Goal: Transaction & Acquisition: Book appointment/travel/reservation

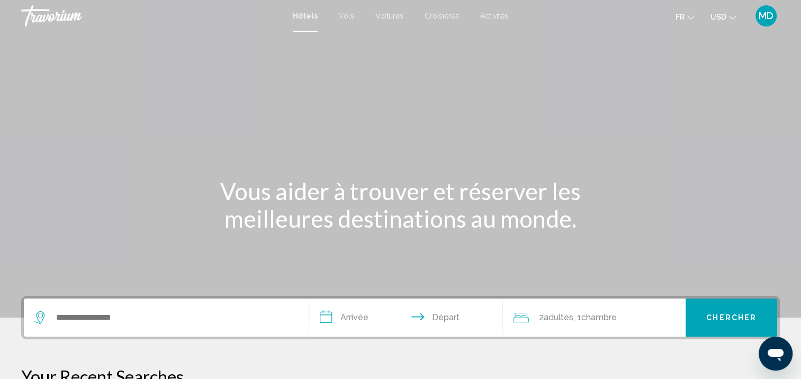
click at [732, 23] on button "USD USD ($) MXN (Mex$) CAD (Can$) GBP (£) EUR (€) AUD (A$) NZD (NZ$) CNY (CN¥)" at bounding box center [723, 16] width 26 height 15
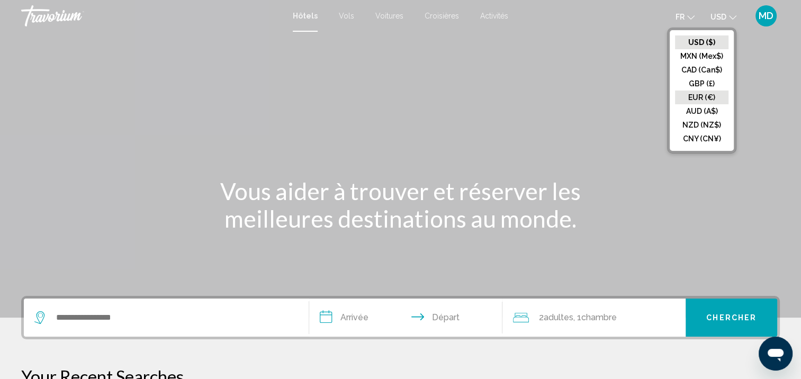
click at [690, 98] on button "EUR (€)" at bounding box center [701, 97] width 53 height 14
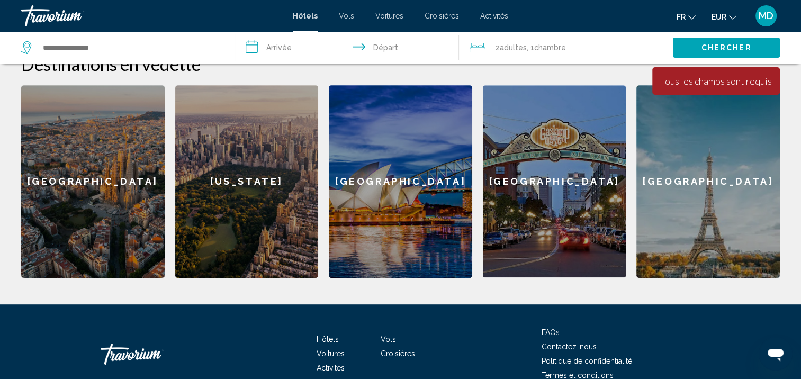
scroll to position [440, 0]
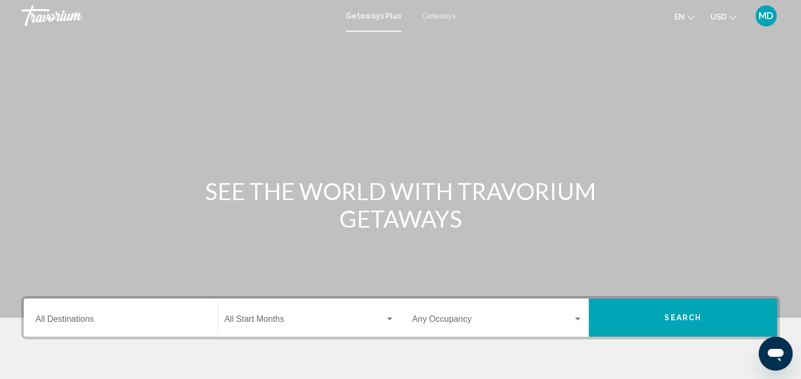
click at [728, 20] on button "USD USD ($) MXN (Mex$) CAD (Can$) GBP (£) EUR (€) AUD (A$) NZD (NZ$) CNY (CN¥)" at bounding box center [723, 16] width 26 height 15
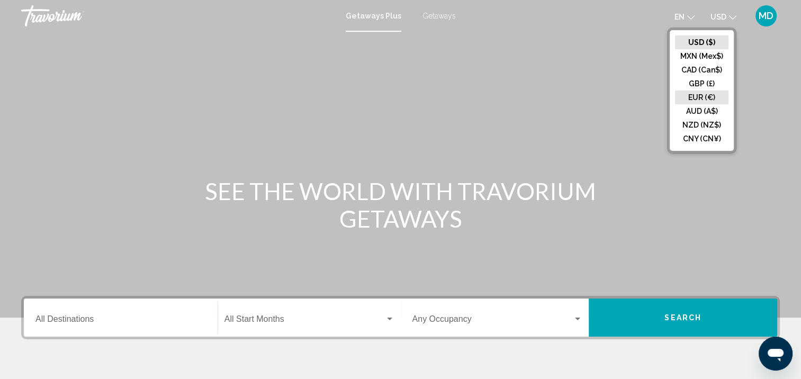
click at [710, 97] on button "EUR (€)" at bounding box center [701, 97] width 53 height 14
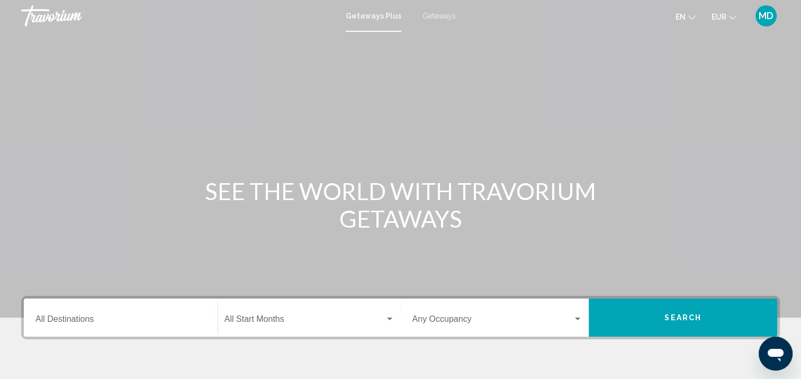
click at [107, 333] on div "Destination All Destinations" at bounding box center [120, 317] width 170 height 33
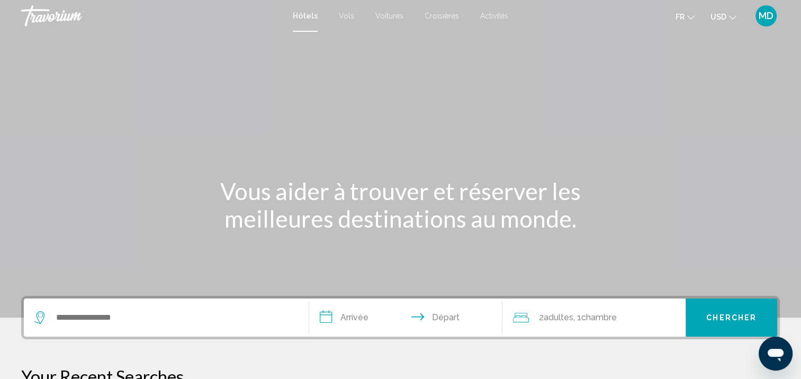
click at [711, 15] on span "USD" at bounding box center [718, 17] width 16 height 8
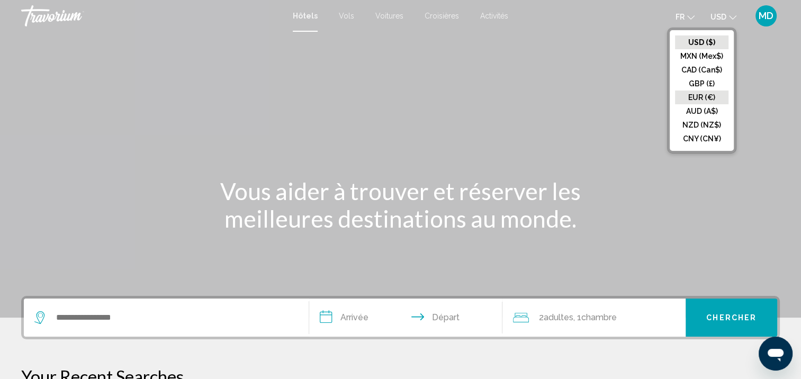
click at [711, 92] on button "EUR (€)" at bounding box center [701, 97] width 53 height 14
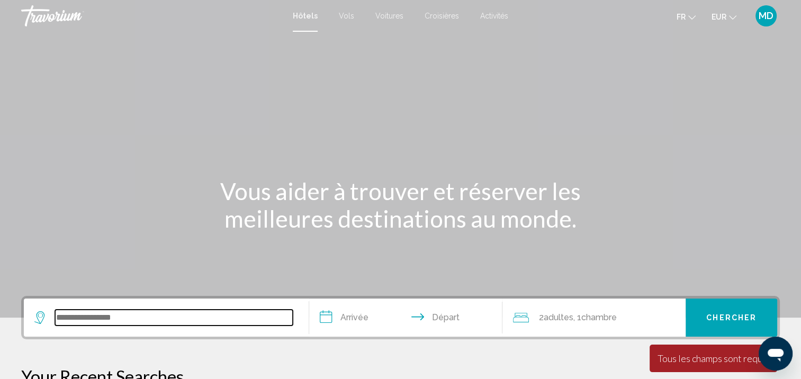
click at [132, 316] on input "Search widget" at bounding box center [174, 318] width 238 height 16
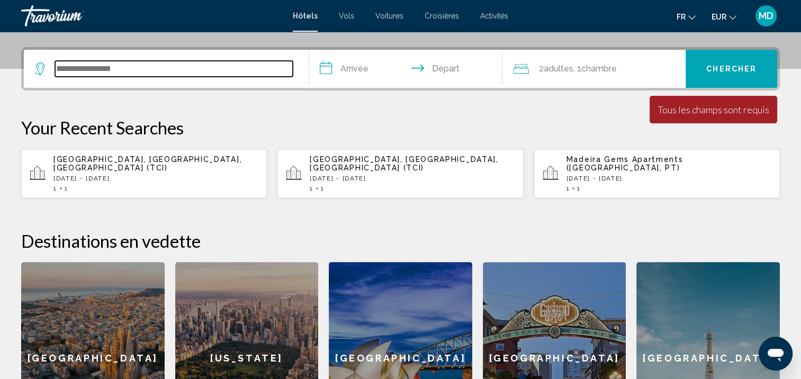
scroll to position [261, 0]
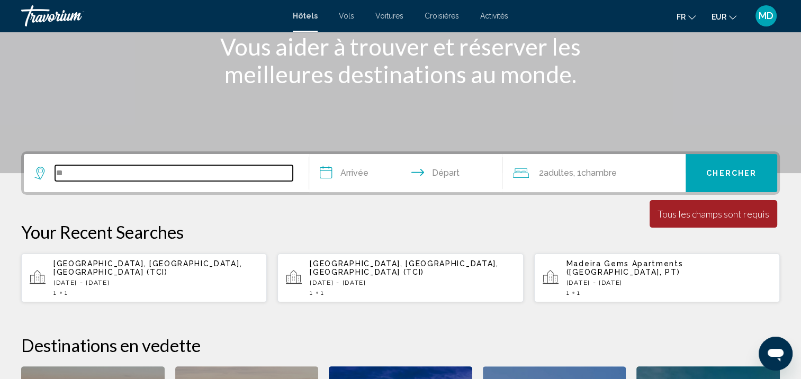
type input "**"
click at [338, 179] on input "**********" at bounding box center [408, 174] width 198 height 41
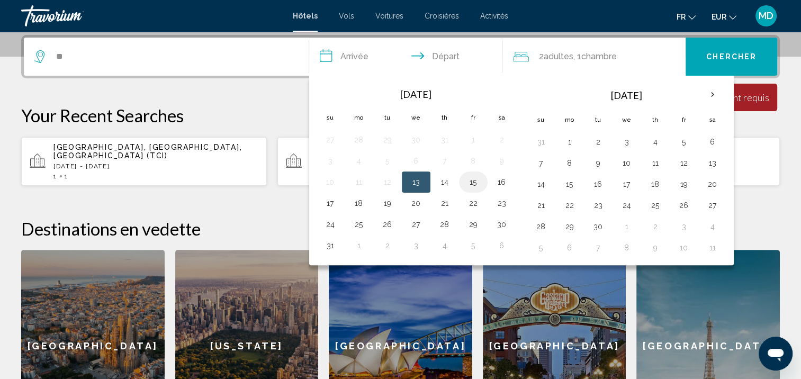
click at [475, 183] on button "15" at bounding box center [473, 182] width 17 height 15
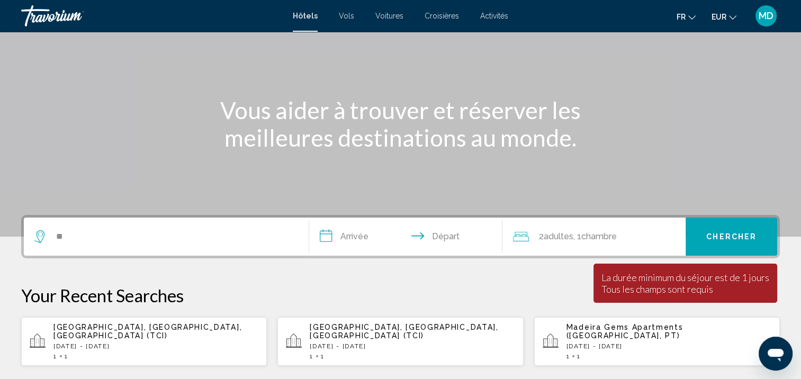
click at [461, 237] on input "**********" at bounding box center [408, 237] width 198 height 41
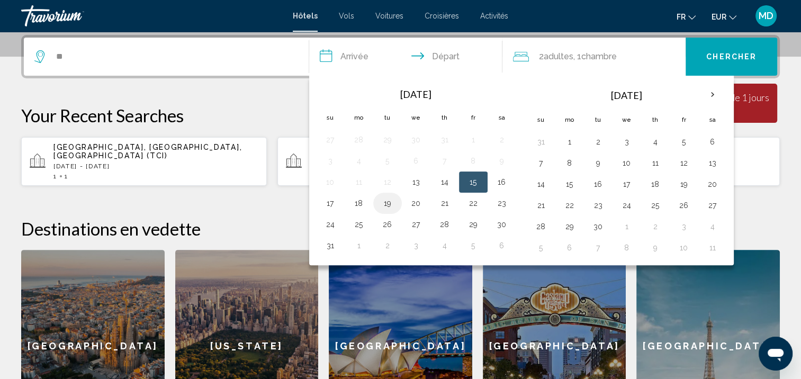
click at [383, 204] on button "19" at bounding box center [387, 203] width 17 height 15
click at [283, 201] on div "**********" at bounding box center [400, 238] width 801 height 407
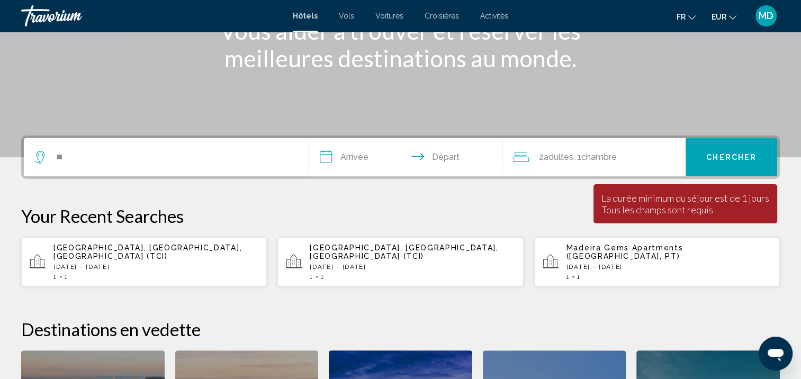
click at [368, 151] on input "**********" at bounding box center [408, 158] width 198 height 41
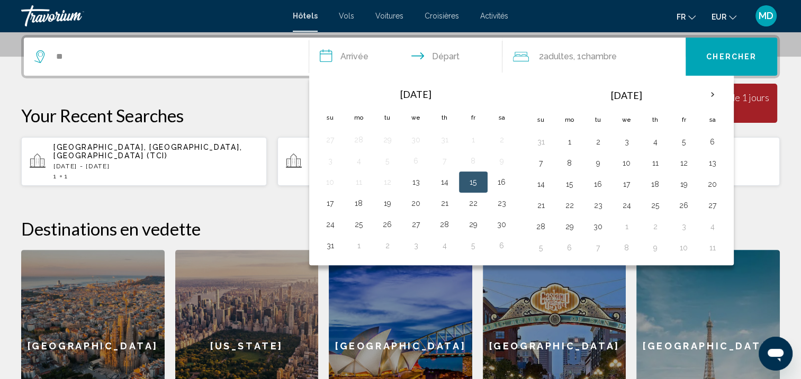
click at [474, 180] on button "15" at bounding box center [473, 182] width 17 height 15
click at [389, 201] on button "19" at bounding box center [387, 203] width 17 height 15
type input "**********"
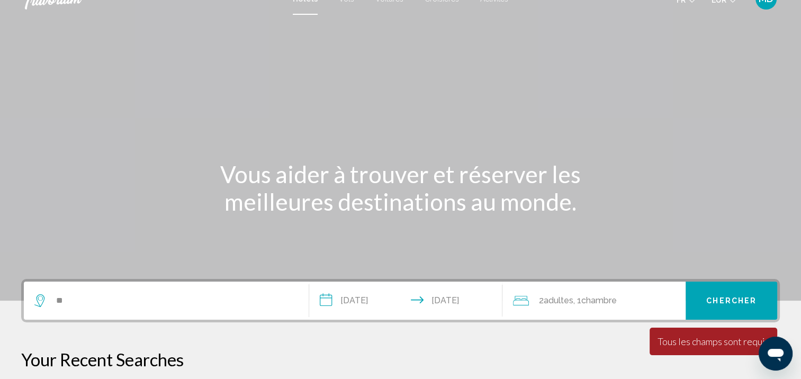
click at [573, 294] on span "2 Adulte Adultes" at bounding box center [555, 300] width 34 height 15
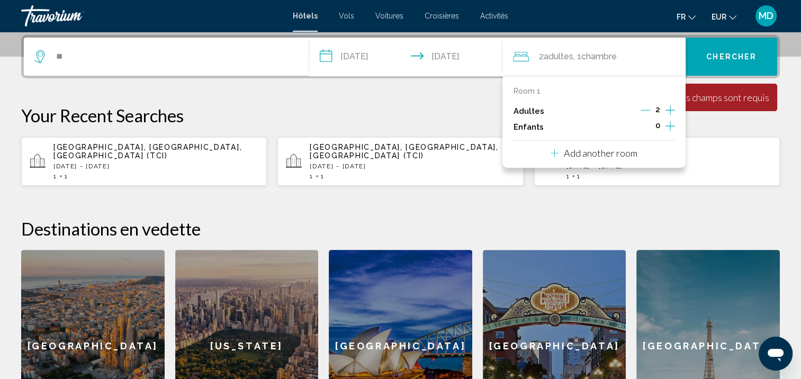
click at [646, 110] on icon "Decrement adults" at bounding box center [645, 110] width 10 height 1
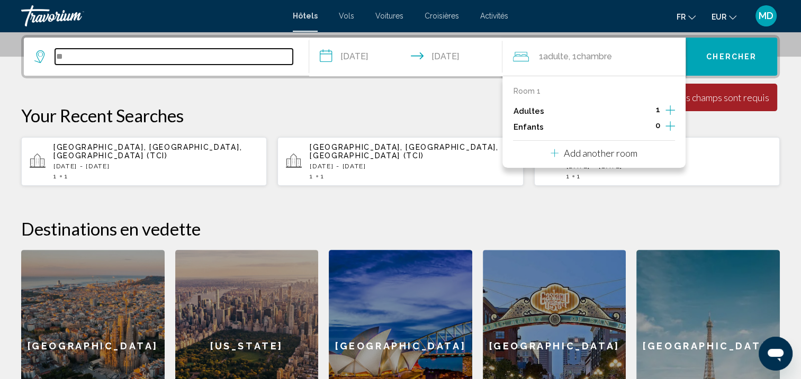
click at [87, 50] on input "**" at bounding box center [174, 57] width 238 height 16
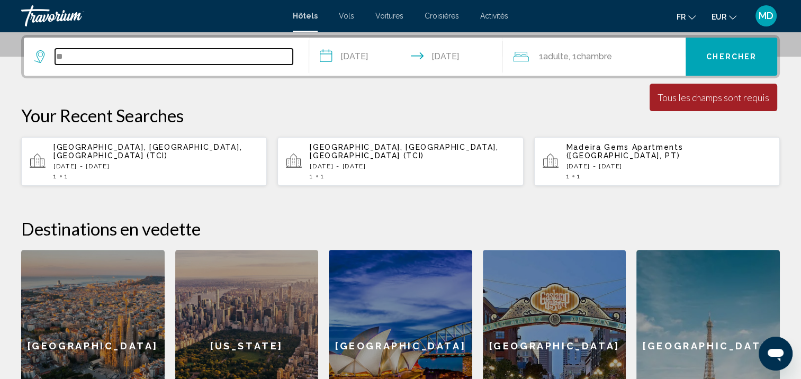
type input "*"
type input "***"
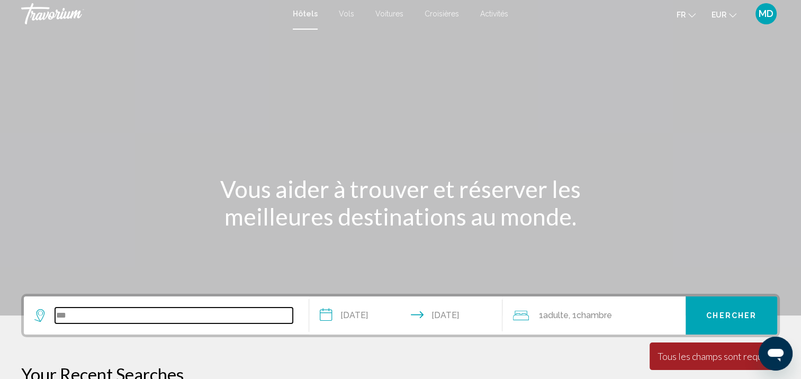
scroll to position [0, 0]
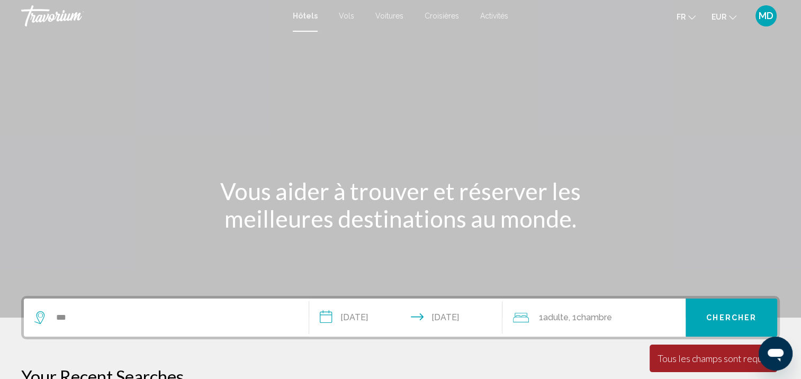
click at [721, 314] on span "Chercher" at bounding box center [731, 318] width 50 height 8
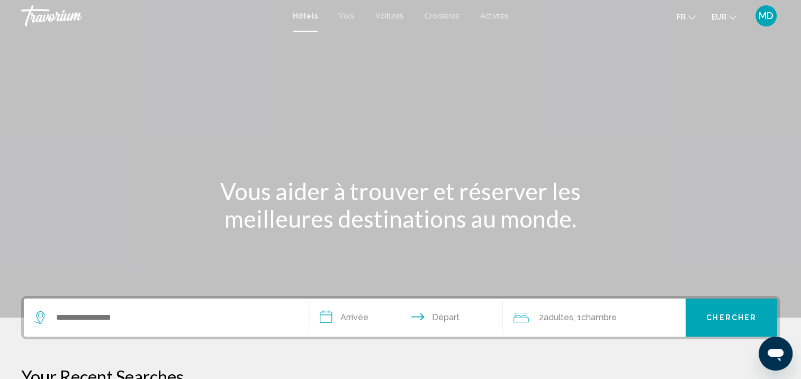
click at [352, 311] on input "**********" at bounding box center [408, 318] width 198 height 41
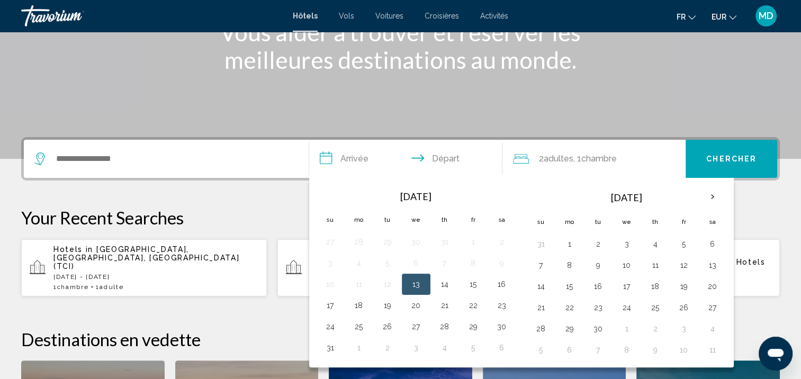
scroll to position [261, 0]
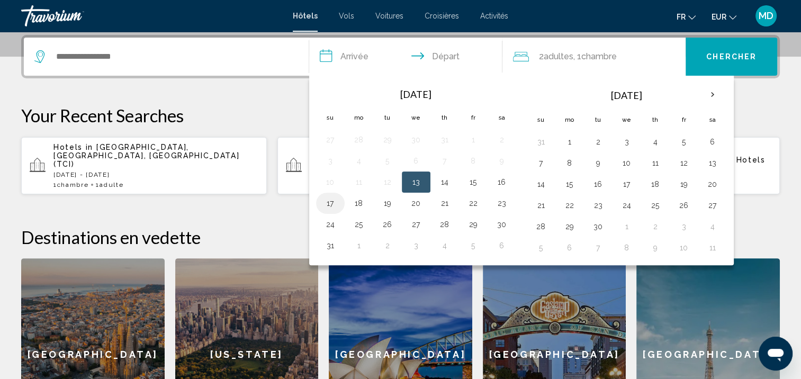
click at [335, 199] on button "17" at bounding box center [330, 203] width 17 height 15
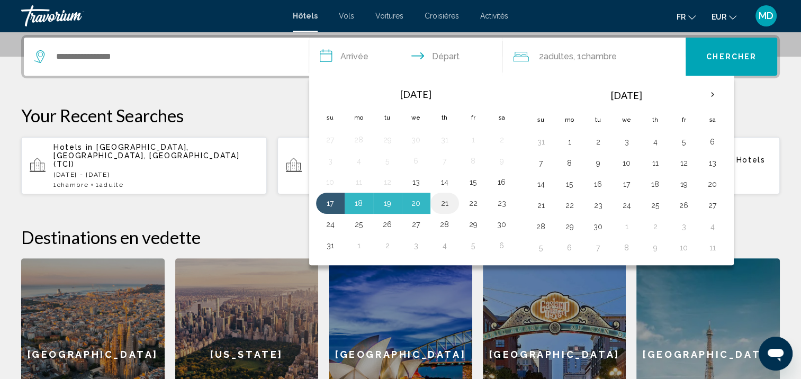
click at [436, 205] on button "21" at bounding box center [444, 203] width 17 height 15
type input "**********"
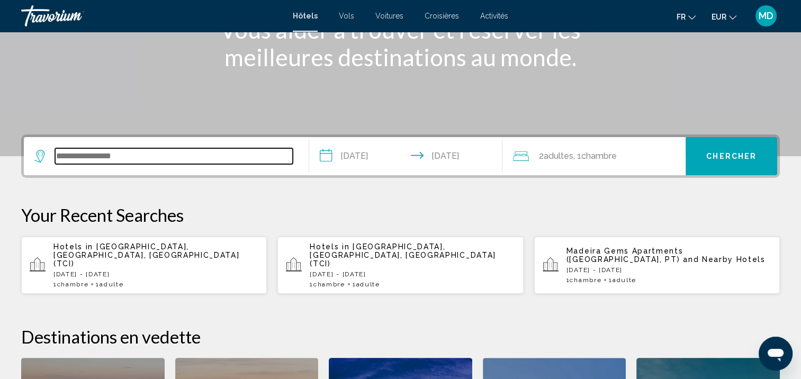
click at [225, 162] on input "Search widget" at bounding box center [174, 156] width 238 height 16
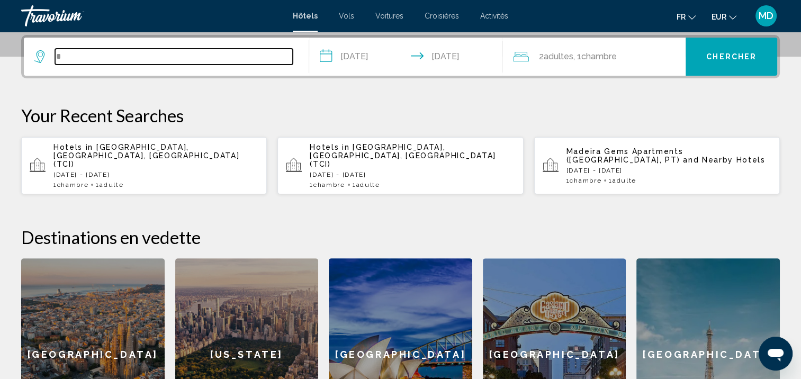
type input "*"
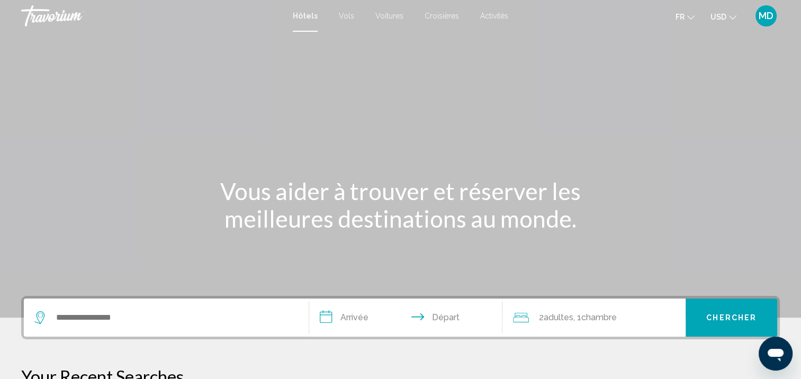
click at [719, 15] on span "USD" at bounding box center [718, 17] width 16 height 8
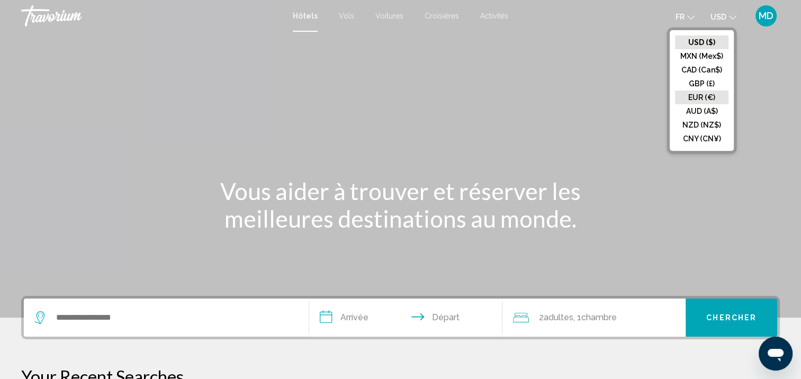
click at [698, 98] on button "EUR (€)" at bounding box center [701, 97] width 53 height 14
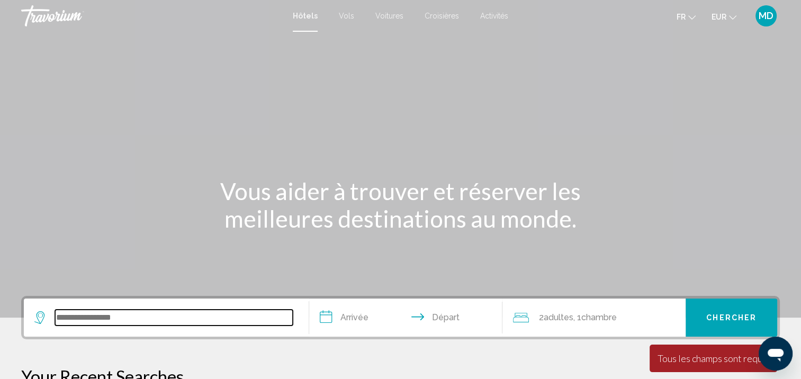
click at [120, 322] on input "Search widget" at bounding box center [174, 318] width 238 height 16
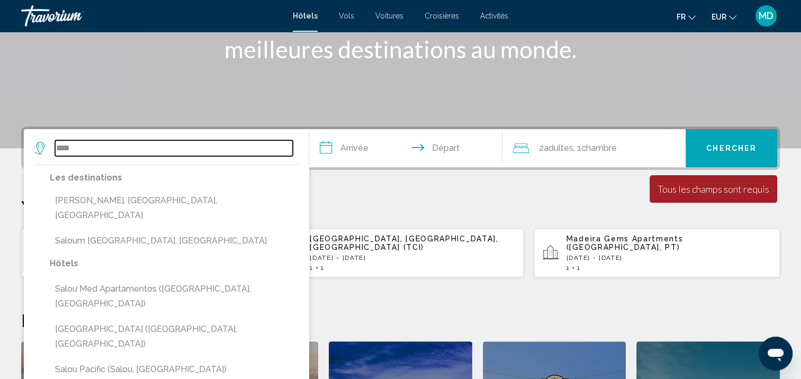
scroll to position [169, 0]
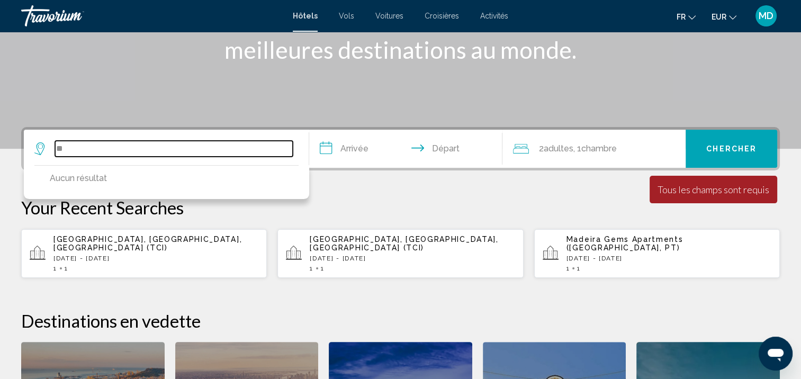
type input "*"
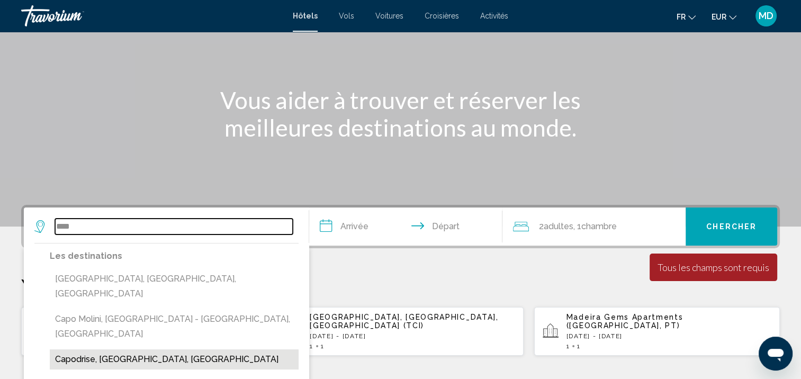
scroll to position [92, 0]
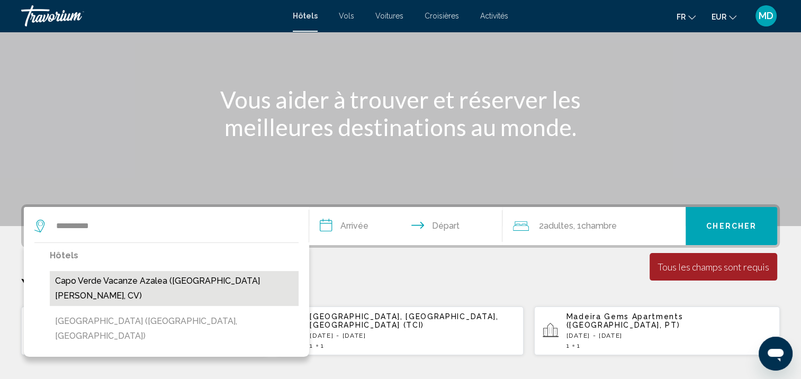
click at [151, 281] on button "Capo verde vacanze Azalea ([GEOGRAPHIC_DATA][PERSON_NAME], CV)" at bounding box center [174, 288] width 249 height 35
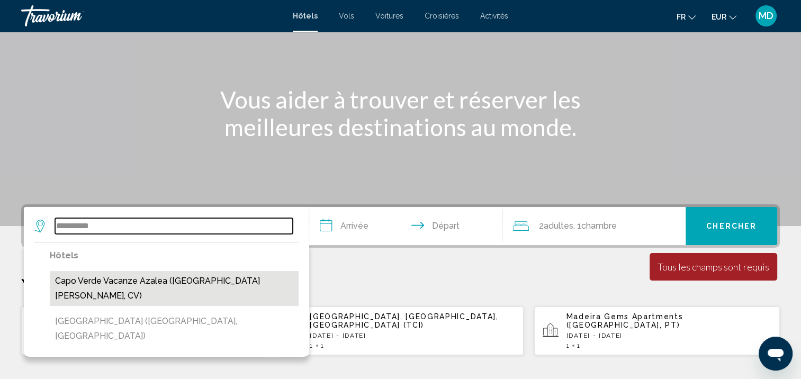
type input "**********"
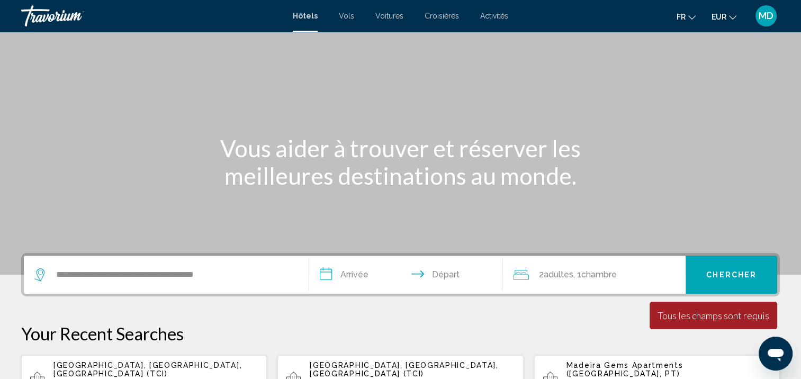
click at [362, 278] on input "**********" at bounding box center [408, 276] width 198 height 41
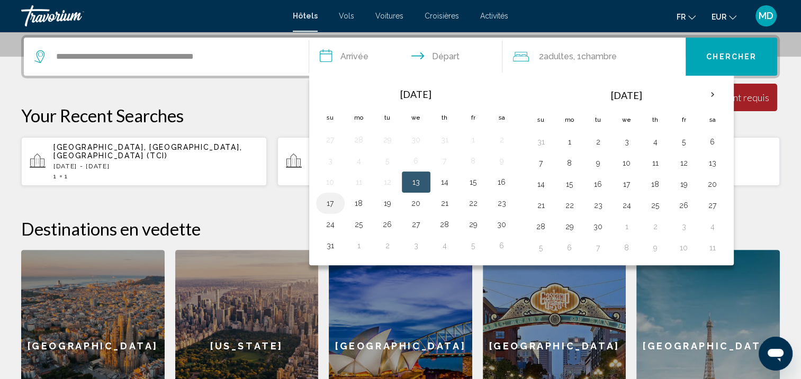
scroll to position [207, 0]
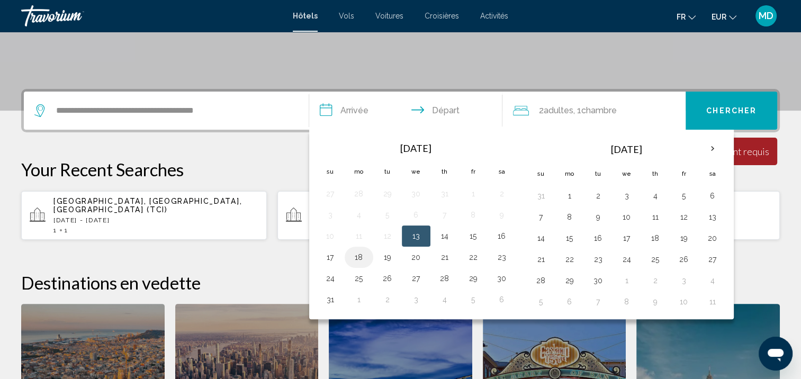
click at [359, 260] on button "18" at bounding box center [358, 257] width 17 height 15
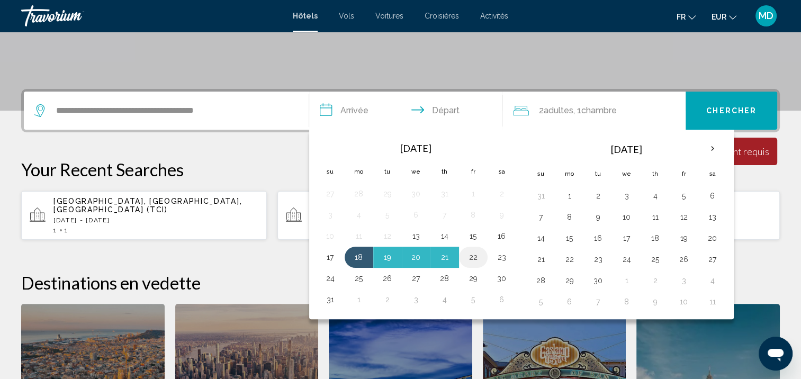
click at [466, 260] on button "22" at bounding box center [473, 257] width 17 height 15
type input "**********"
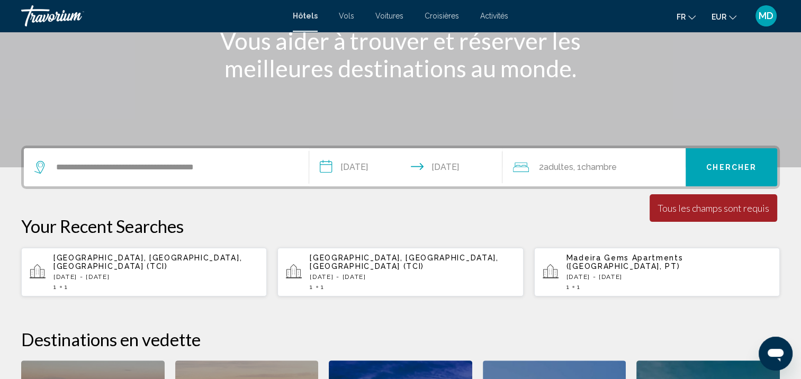
click at [573, 174] on span "2 Adulte Adultes" at bounding box center [555, 167] width 34 height 15
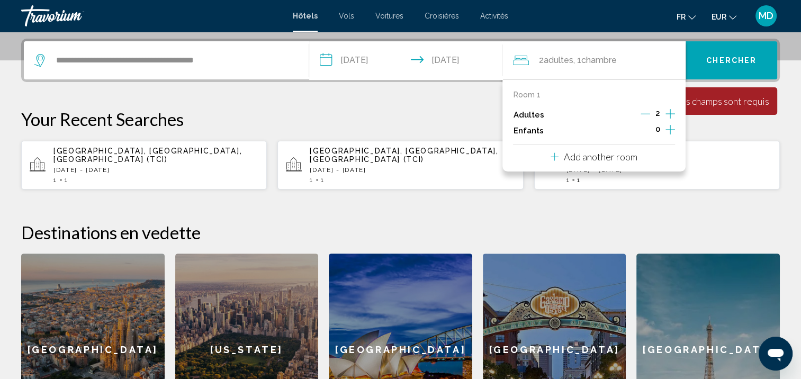
scroll to position [261, 0]
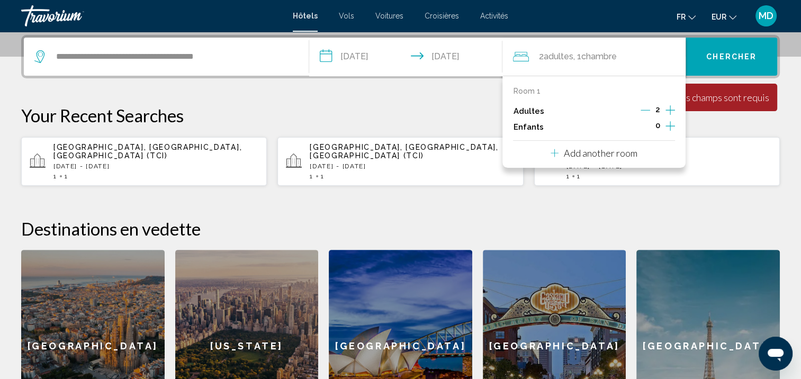
click at [652, 110] on div "2" at bounding box center [657, 111] width 34 height 16
click at [646, 107] on icon "Decrement adults" at bounding box center [645, 110] width 10 height 10
click at [723, 54] on span "Chercher" at bounding box center [731, 57] width 50 height 8
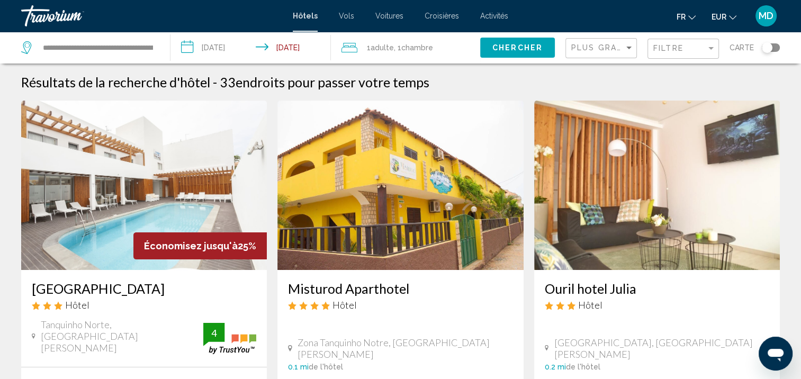
click at [772, 49] on div "Toggle map" at bounding box center [770, 47] width 18 height 8
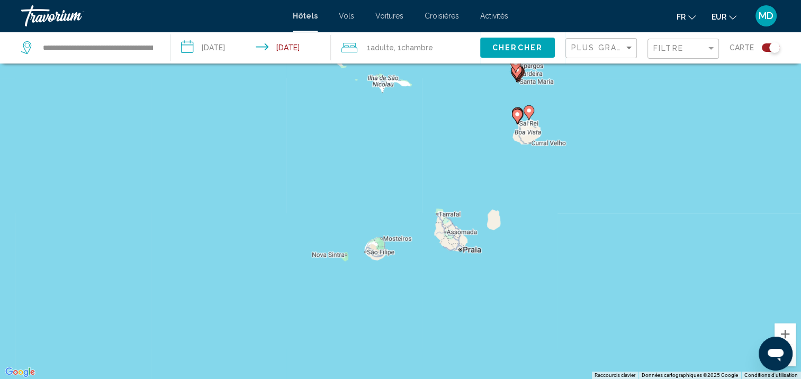
drag, startPoint x: 447, startPoint y: 279, endPoint x: 517, endPoint y: 151, distance: 146.8
click at [517, 151] on div "Pour activer le glissement avec le clavier, appuyez sur Alt+Entrée. Une fois ce…" at bounding box center [400, 189] width 801 height 379
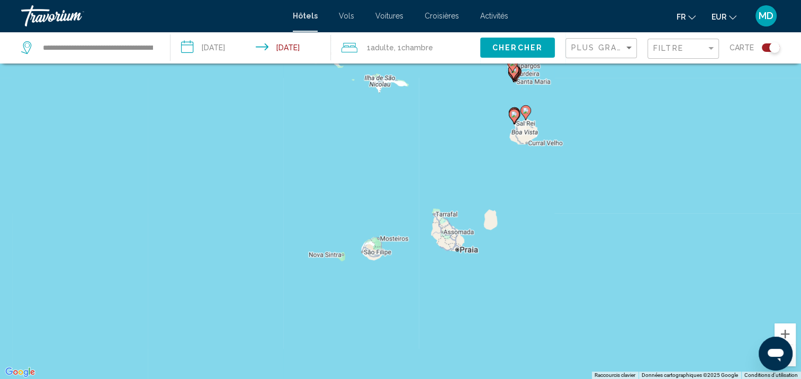
click at [495, 215] on div "Pour activer le glissement avec le clavier, appuyez sur Alt+Entrée. Une fois ce…" at bounding box center [400, 189] width 801 height 379
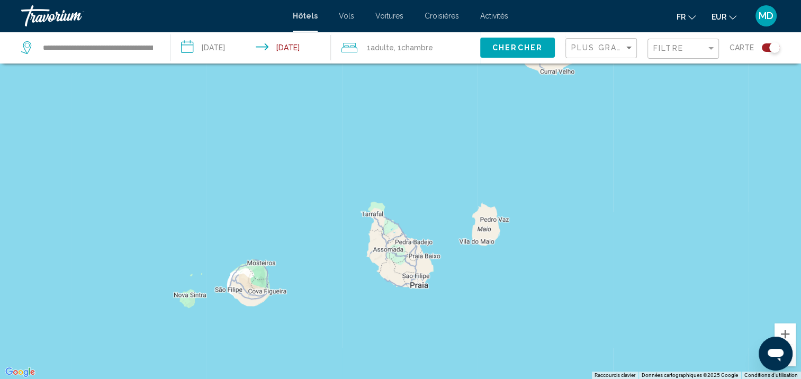
click at [248, 340] on div "Pour activer le glissement avec le clavier, appuyez sur Alt+Entrée. Une fois ce…" at bounding box center [400, 189] width 801 height 379
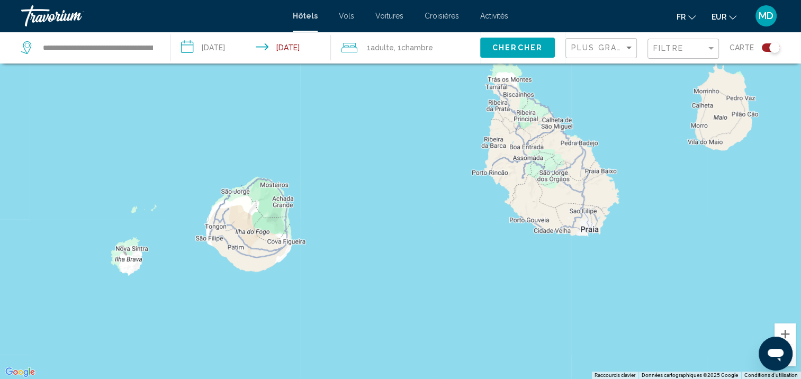
click at [250, 315] on div "Main content" at bounding box center [400, 189] width 801 height 379
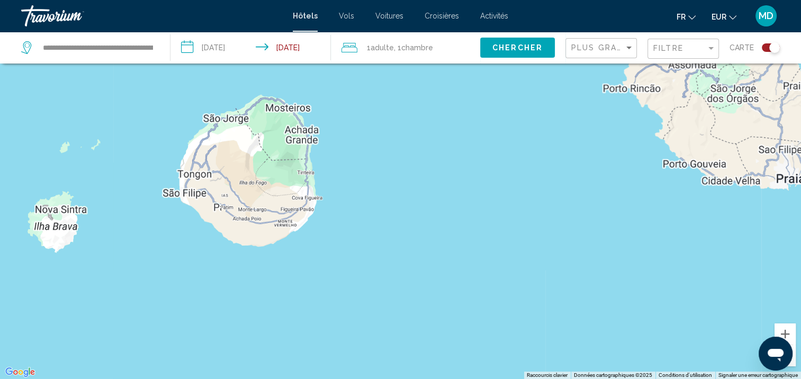
click at [250, 315] on div "Main content" at bounding box center [400, 189] width 801 height 379
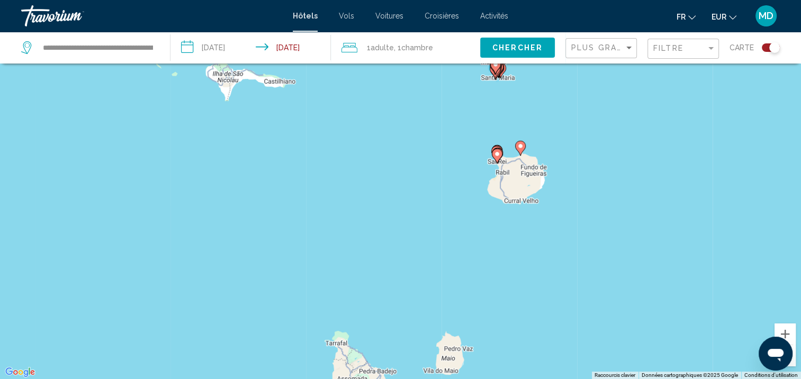
drag, startPoint x: 273, startPoint y: 271, endPoint x: 238, endPoint y: 402, distance: 134.9
click at [238, 315] on html "**********" at bounding box center [400, 126] width 801 height 379
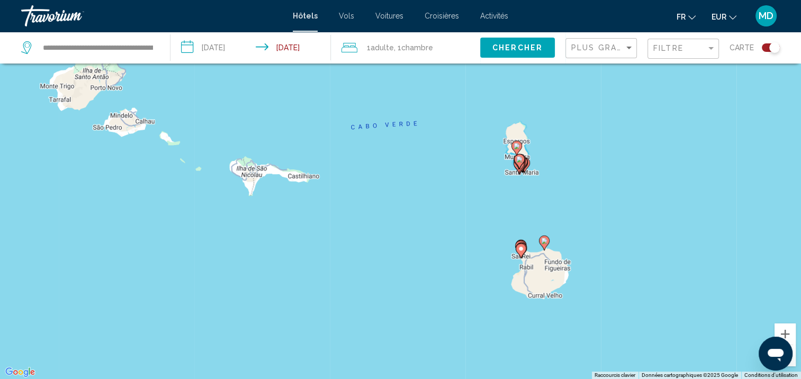
drag, startPoint x: 303, startPoint y: 268, endPoint x: 358, endPoint y: 312, distance: 70.5
click at [358, 312] on div "Pour activer le glissement avec le clavier, appuyez sur Alt+Entrée. Une fois ce…" at bounding box center [400, 189] width 801 height 379
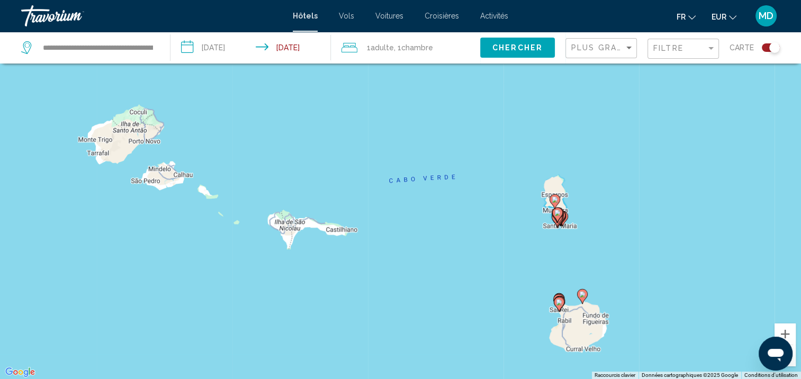
drag, startPoint x: 315, startPoint y: 248, endPoint x: 370, endPoint y: 323, distance: 93.2
click at [370, 323] on div "Pour activer le glissement avec le clavier, appuyez sur Alt+Entrée. Une fois ce…" at bounding box center [400, 189] width 801 height 379
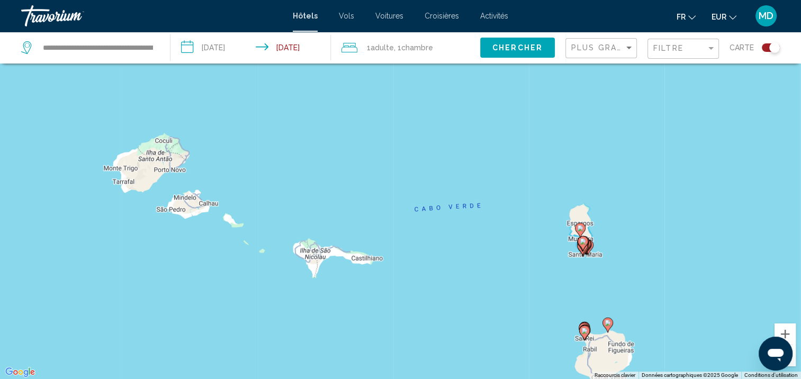
click at [256, 253] on div "Pour activer le glissement avec le clavier, appuyez sur Alt+Entrée. Une fois ce…" at bounding box center [400, 189] width 801 height 379
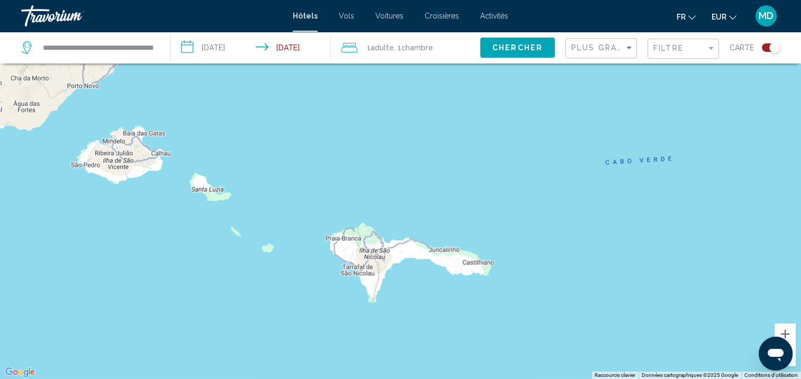
click at [237, 221] on div "Pour activer le glissement avec le clavier, appuyez sur Alt+Entrée. Une fois ce…" at bounding box center [400, 189] width 801 height 379
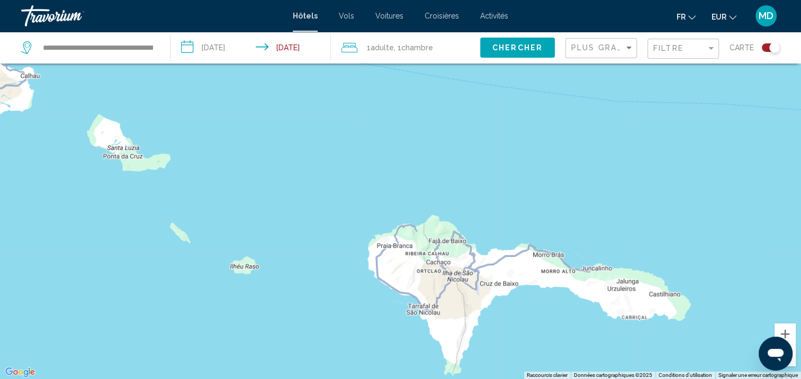
drag, startPoint x: 370, startPoint y: 240, endPoint x: 303, endPoint y: 226, distance: 69.0
click at [303, 226] on div "Main content" at bounding box center [400, 189] width 801 height 379
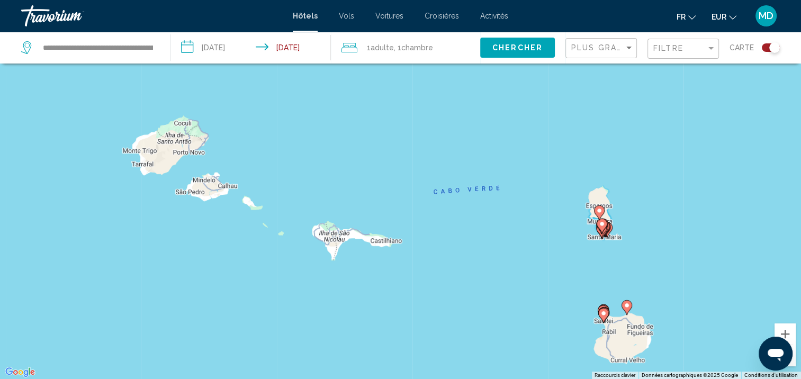
click at [542, 242] on div "Pour activer le glissement avec le clavier, appuyez sur Alt+Entrée. Une fois ce…" at bounding box center [400, 189] width 801 height 379
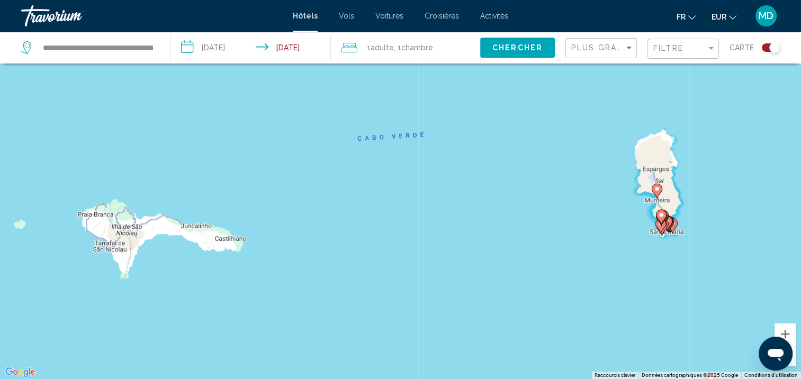
click at [619, 231] on div "Pour activer le glissement avec le clavier, appuyez sur Alt+Entrée. Une fois ce…" at bounding box center [400, 189] width 801 height 379
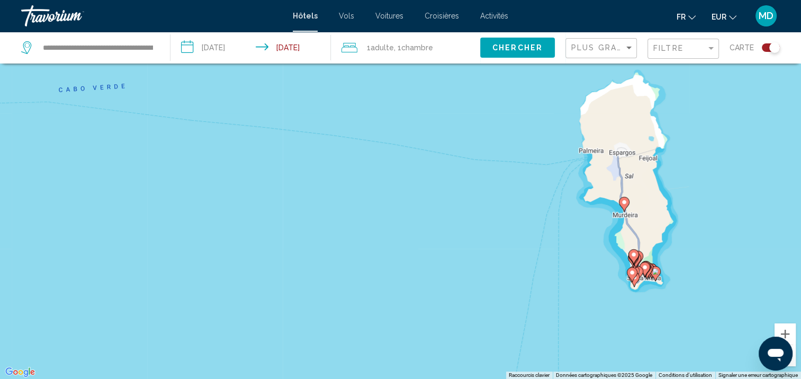
drag, startPoint x: 696, startPoint y: 200, endPoint x: 605, endPoint y: 248, distance: 102.2
click at [611, 256] on div "Pour activer le glissement avec le clavier, appuyez sur Alt+Entrée. Une fois ce…" at bounding box center [400, 189] width 801 height 379
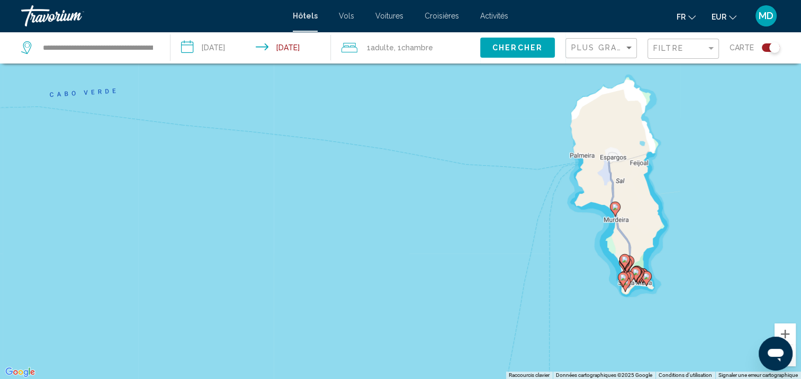
click at [712, 195] on div "Pour activer le glissement avec le clavier, appuyez sur Alt+Entrée. Une fois ce…" at bounding box center [400, 189] width 801 height 379
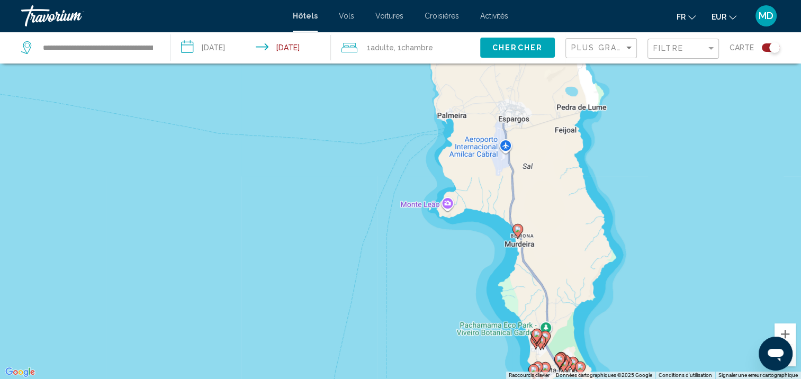
click at [513, 229] on icon "Main content" at bounding box center [517, 231] width 10 height 14
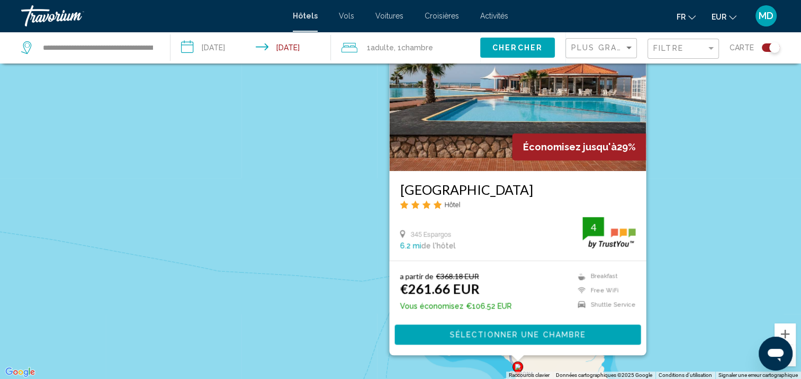
click at [449, 335] on span "Sélectionner une chambre" at bounding box center [517, 335] width 136 height 8
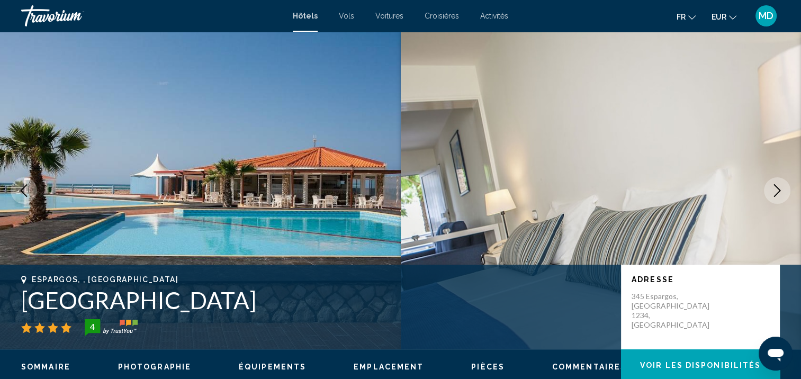
click at [777, 194] on icon "Next image" at bounding box center [776, 190] width 13 height 13
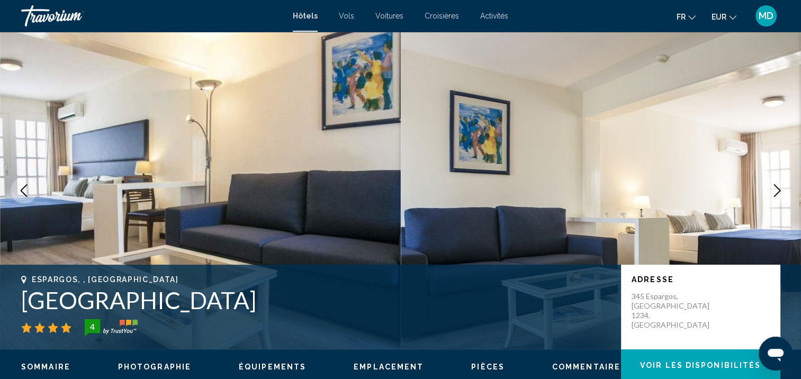
click at [778, 195] on icon "Next image" at bounding box center [776, 190] width 13 height 13
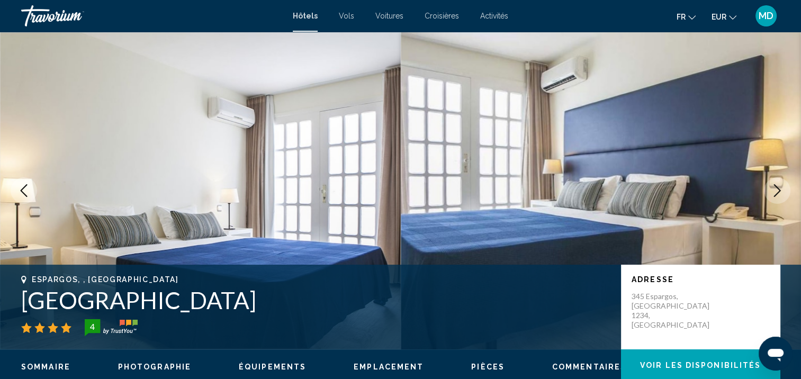
click at [779, 197] on button "Next image" at bounding box center [777, 190] width 26 height 26
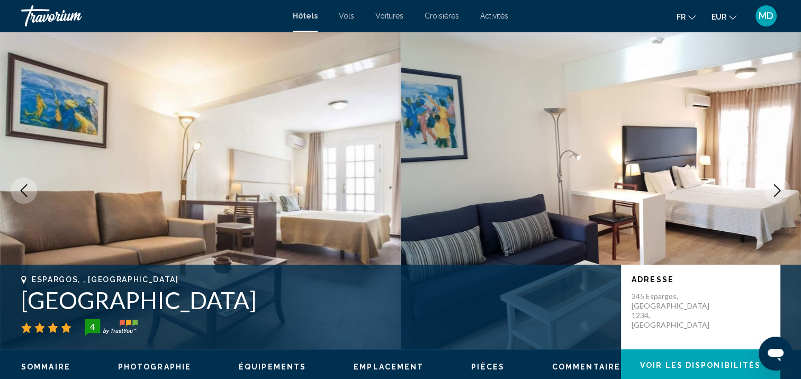
click at [779, 197] on button "Next image" at bounding box center [777, 190] width 26 height 26
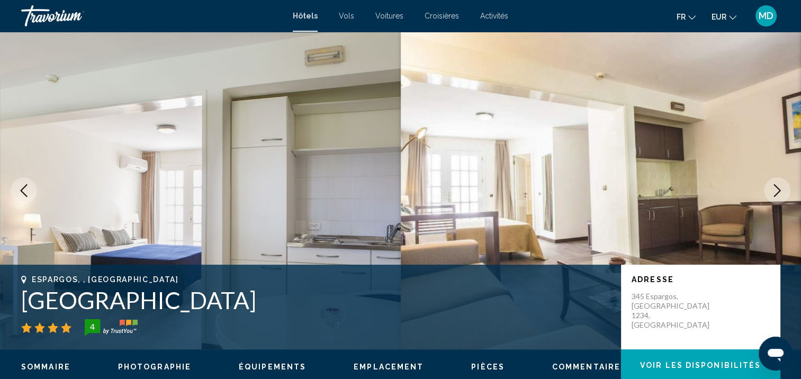
click at [779, 197] on button "Next image" at bounding box center [777, 190] width 26 height 26
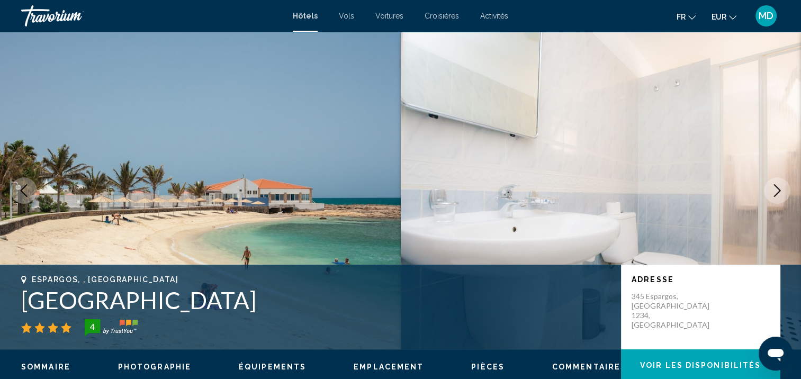
click at [25, 186] on icon "Previous image" at bounding box center [24, 190] width 7 height 13
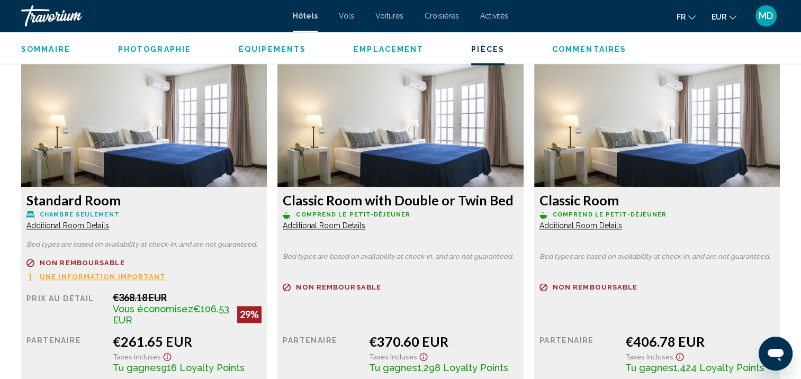
scroll to position [1511, 0]
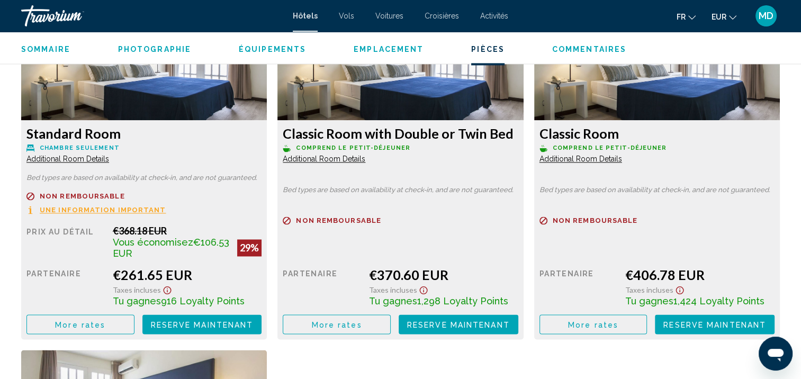
click at [86, 158] on span "Additional Room Details" at bounding box center [67, 159] width 83 height 8
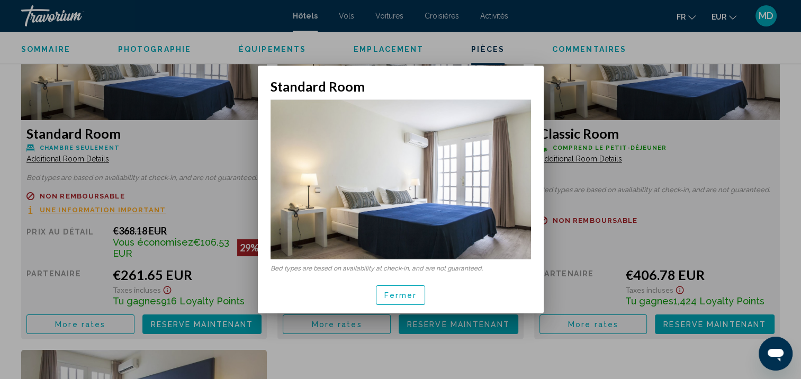
click at [392, 292] on span "Fermer" at bounding box center [400, 295] width 33 height 8
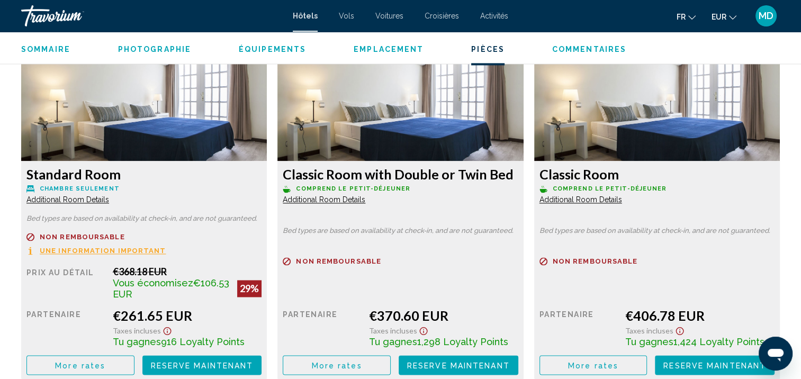
scroll to position [1449, 0]
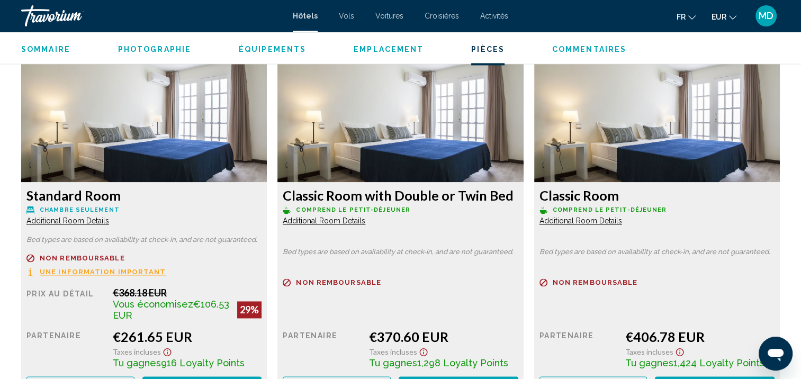
click at [129, 271] on span "Une information important" at bounding box center [103, 271] width 126 height 7
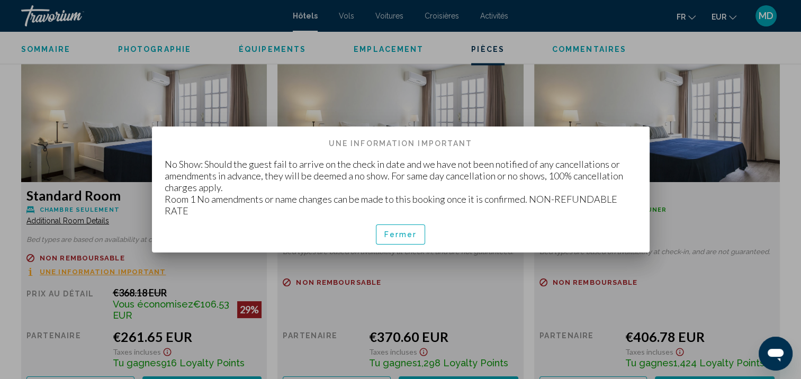
click at [385, 235] on span "Fermer" at bounding box center [400, 235] width 33 height 8
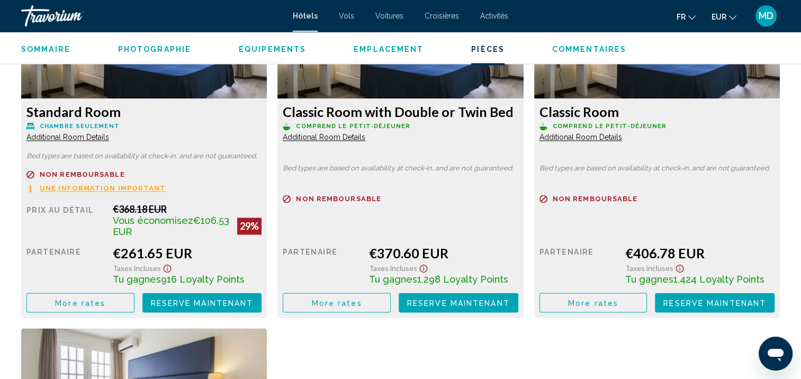
scroll to position [1532, 0]
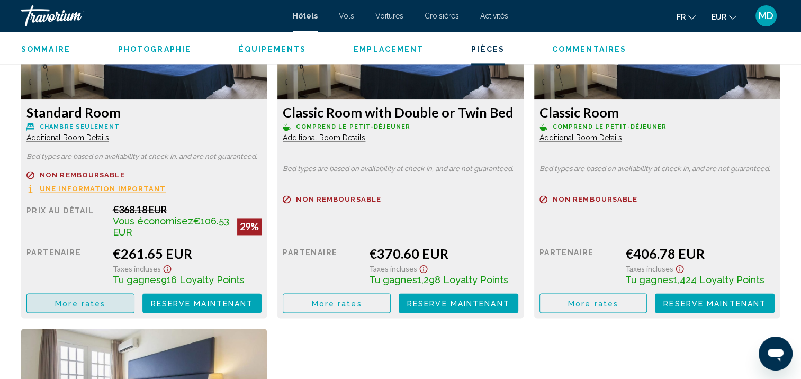
click at [114, 298] on button "More rates" at bounding box center [80, 303] width 108 height 20
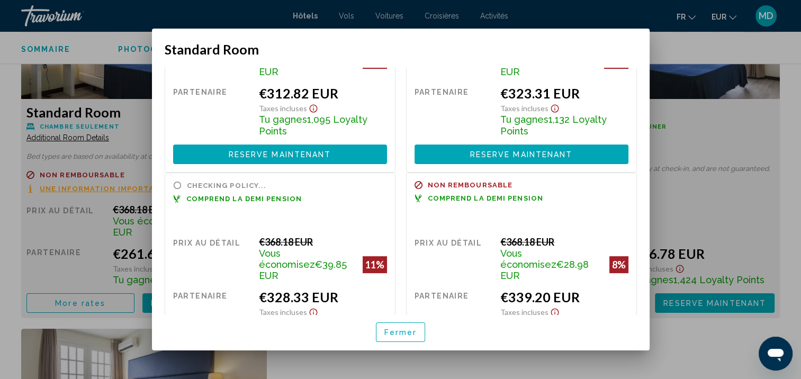
scroll to position [349, 0]
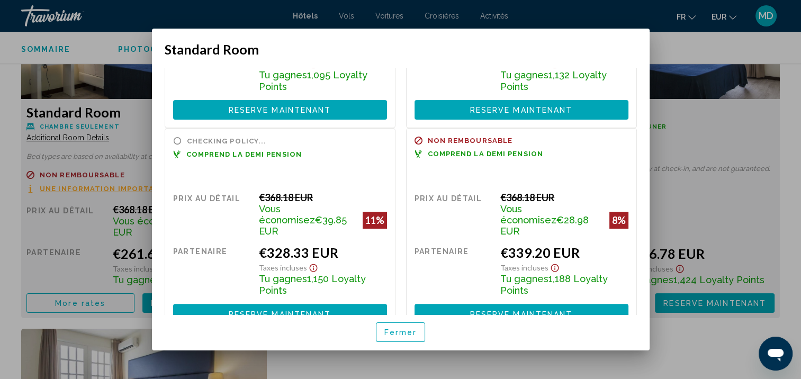
click at [396, 330] on span "Fermer" at bounding box center [400, 332] width 33 height 8
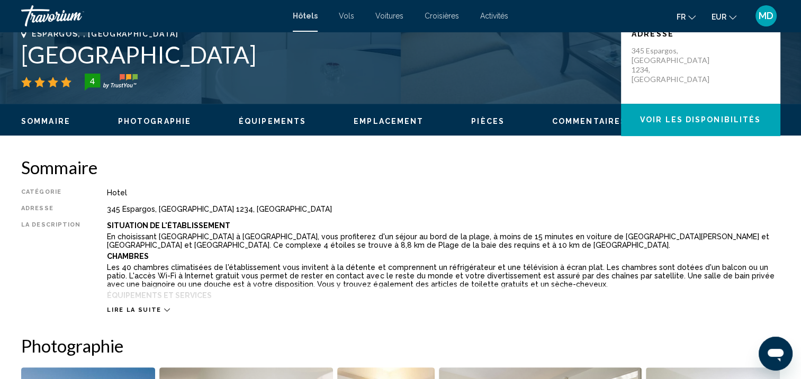
scroll to position [244, 0]
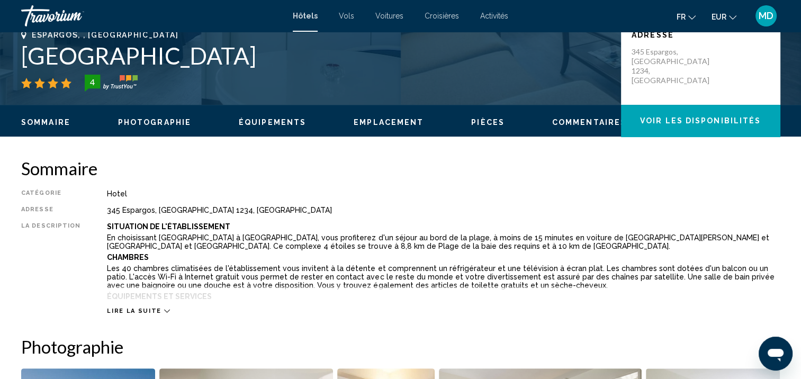
click at [164, 308] on icon "Main content" at bounding box center [167, 311] width 6 height 6
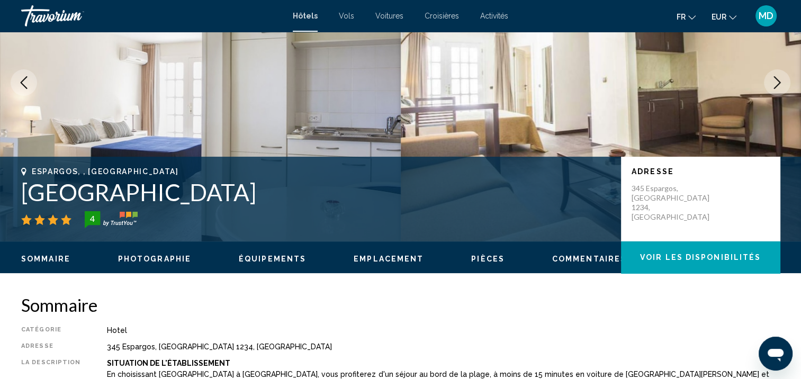
scroll to position [0, 0]
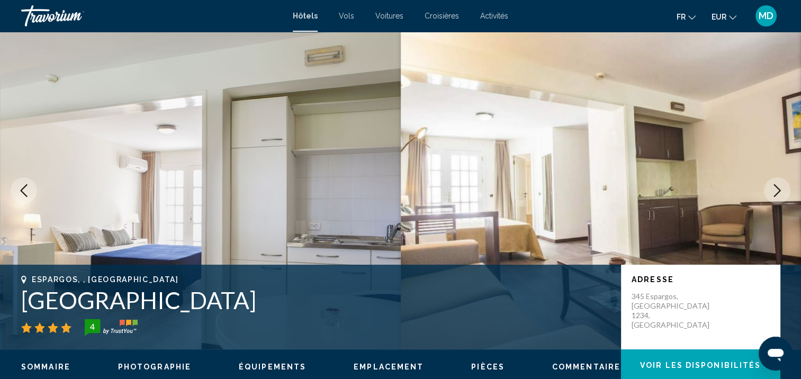
click at [783, 190] on icon "Next image" at bounding box center [776, 190] width 13 height 13
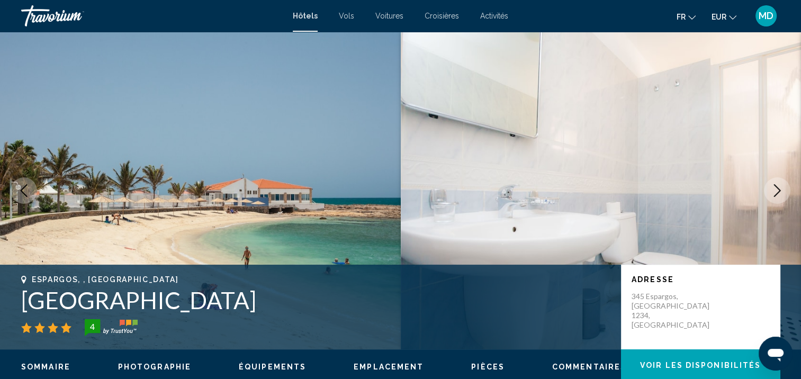
click at [783, 190] on icon "Next image" at bounding box center [776, 190] width 13 height 13
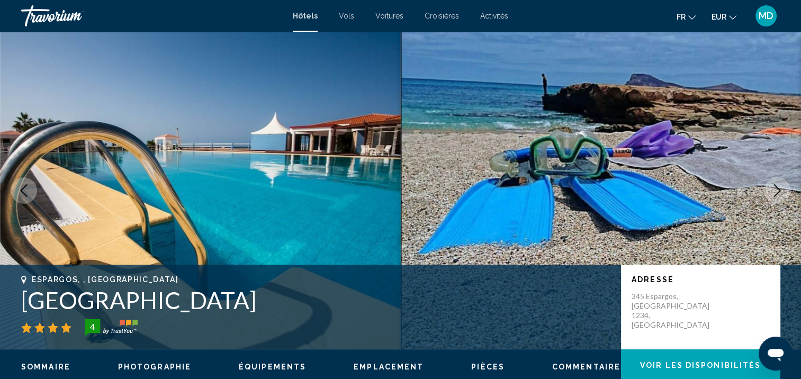
click at [783, 190] on icon "Next image" at bounding box center [776, 190] width 13 height 13
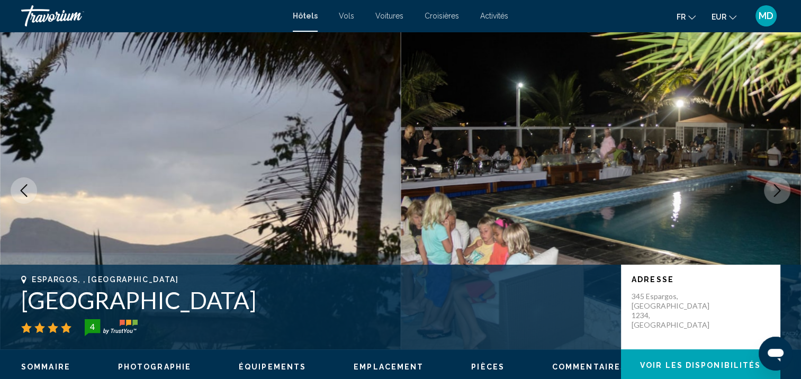
click at [783, 190] on icon "Next image" at bounding box center [776, 190] width 13 height 13
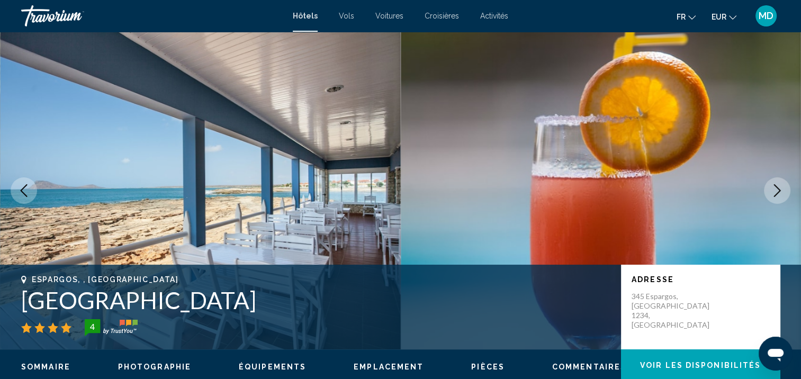
click at [783, 190] on icon "Next image" at bounding box center [776, 190] width 13 height 13
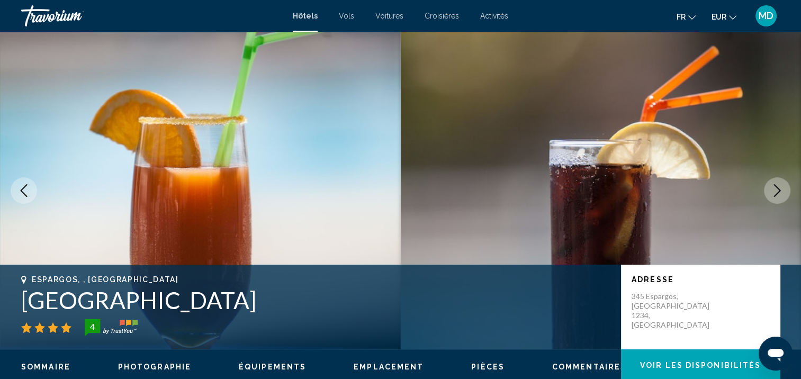
click at [783, 190] on icon "Next image" at bounding box center [776, 190] width 13 height 13
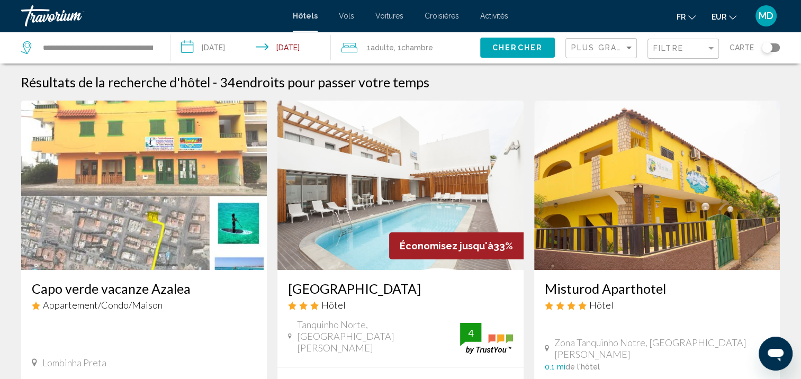
click at [762, 50] on div "Toggle map" at bounding box center [766, 47] width 11 height 11
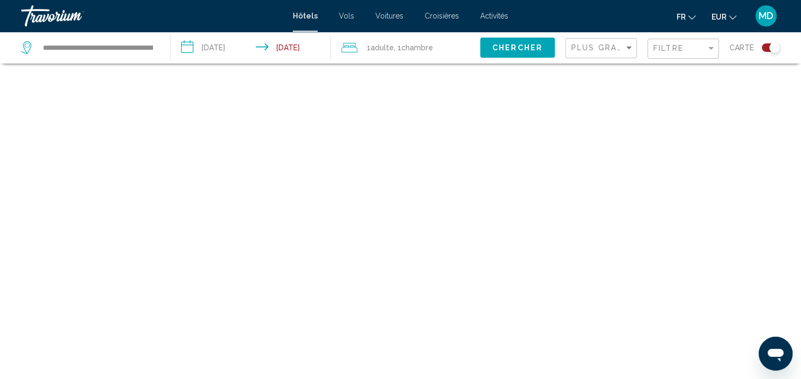
scroll to position [63, 0]
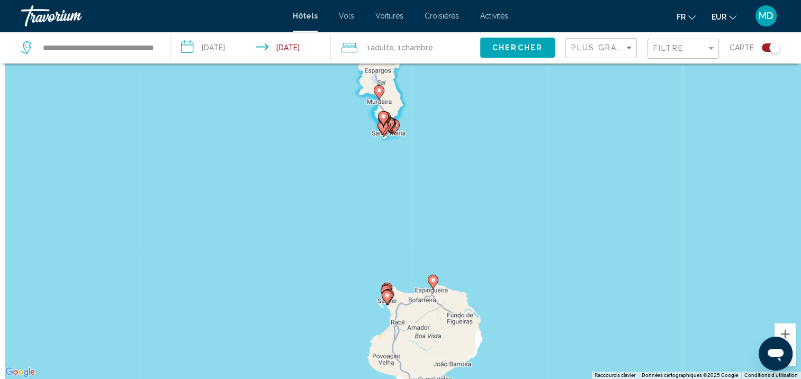
drag, startPoint x: 486, startPoint y: 230, endPoint x: 475, endPoint y: 390, distance: 160.2
click at [475, 315] on html "**********" at bounding box center [400, 126] width 801 height 379
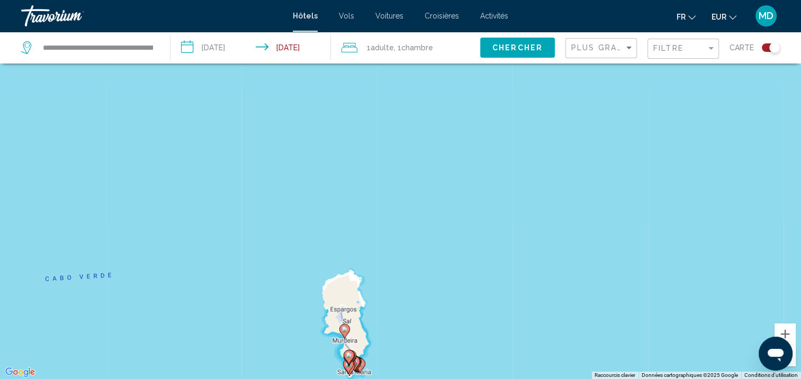
click at [384, 279] on div "Pour activer le glissement avec le clavier, appuyez sur Alt+Entrée. Une fois ce…" at bounding box center [400, 189] width 801 height 379
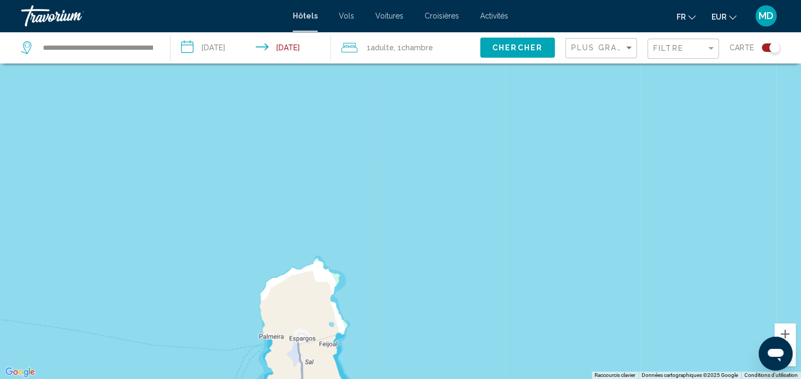
click at [366, 329] on div "Pour activer le glissement avec le clavier, appuyez sur Alt+Entrée. Une fois ce…" at bounding box center [400, 189] width 801 height 379
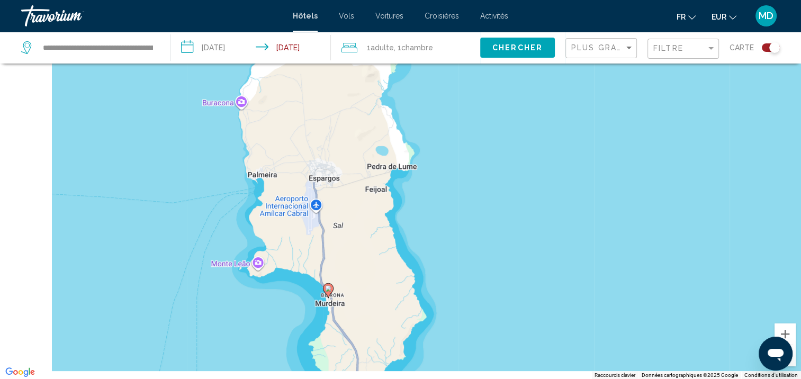
drag, startPoint x: 366, startPoint y: 329, endPoint x: 455, endPoint y: 150, distance: 200.0
click at [455, 150] on div "Pour activer le glissement avec le clavier, appuyez sur Alt+Entrée. Une fois ce…" at bounding box center [400, 189] width 801 height 379
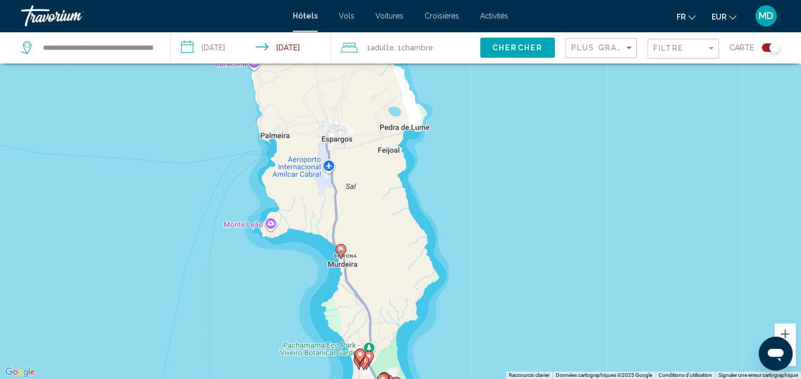
drag, startPoint x: 429, startPoint y: 261, endPoint x: 459, endPoint y: 175, distance: 91.4
click at [459, 175] on div "Pour activer le glissement avec le clavier, appuyez sur Alt+Entrée. Une fois ce…" at bounding box center [400, 189] width 801 height 379
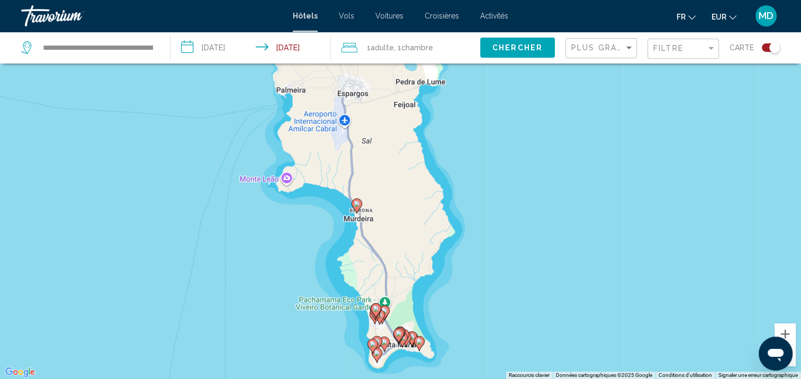
click at [403, 293] on div "Pour activer le glissement avec le clavier, appuyez sur Alt+Entrée. Une fois ce…" at bounding box center [400, 189] width 801 height 379
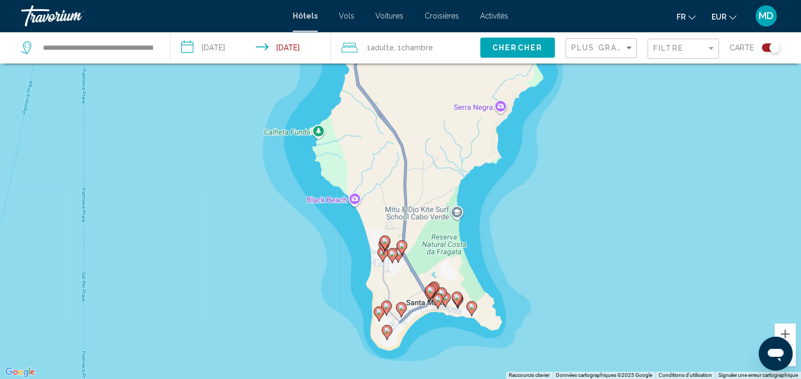
drag, startPoint x: 403, startPoint y: 293, endPoint x: 441, endPoint y: 199, distance: 100.9
click at [441, 199] on div "Pour activer le glissement avec le clavier, appuyez sur Alt+Entrée. Une fois ce…" at bounding box center [400, 189] width 801 height 379
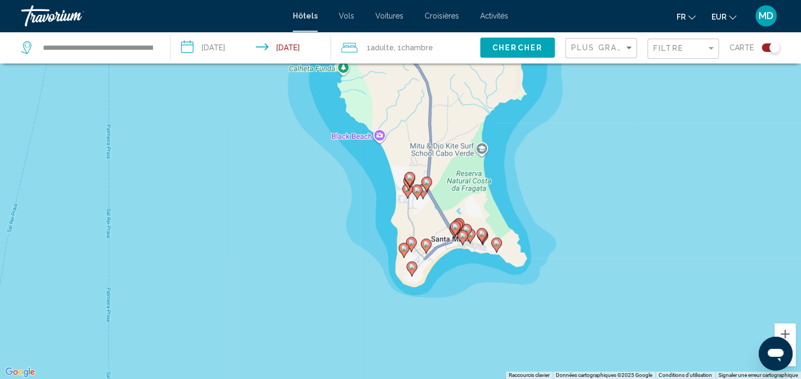
click at [442, 275] on div "Pour activer le glissement avec le clavier, appuyez sur Alt+Entrée. Une fois ce…" at bounding box center [400, 189] width 801 height 379
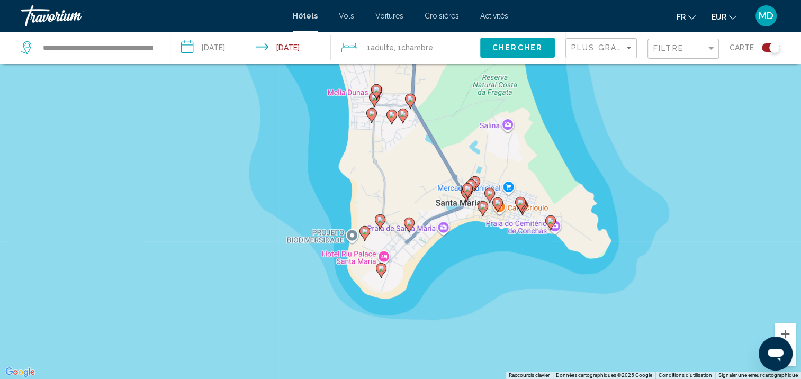
click at [442, 275] on div "Pour activer le glissement avec le clavier, appuyez sur Alt+Entrée. Une fois ce…" at bounding box center [400, 189] width 801 height 379
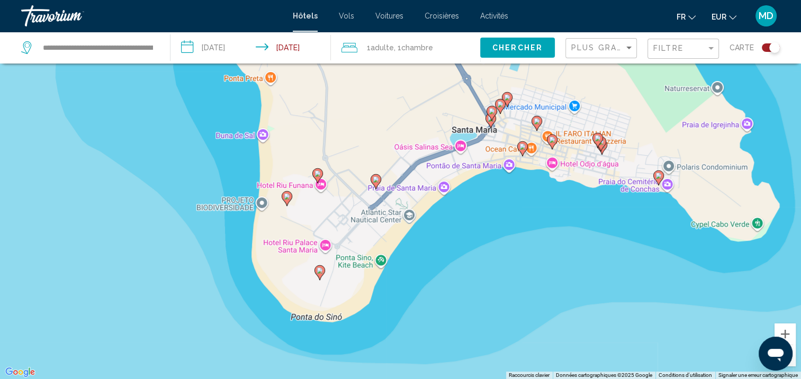
click at [320, 275] on icon "Main content" at bounding box center [319, 273] width 10 height 14
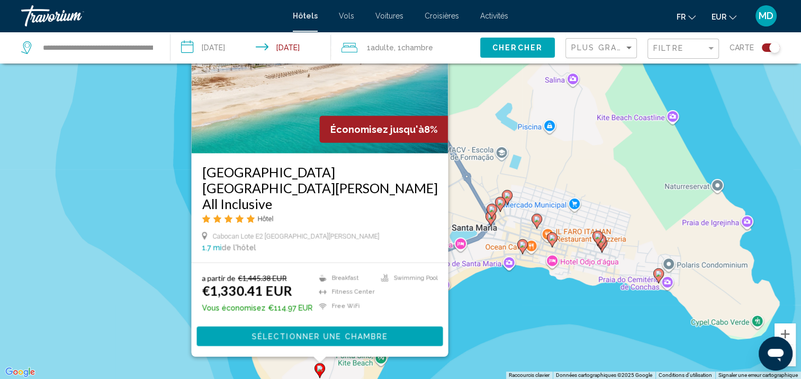
click at [473, 199] on div "Pour activer le glissement avec le clavier, appuyez sur Alt+Entrée. Une fois ce…" at bounding box center [400, 189] width 801 height 379
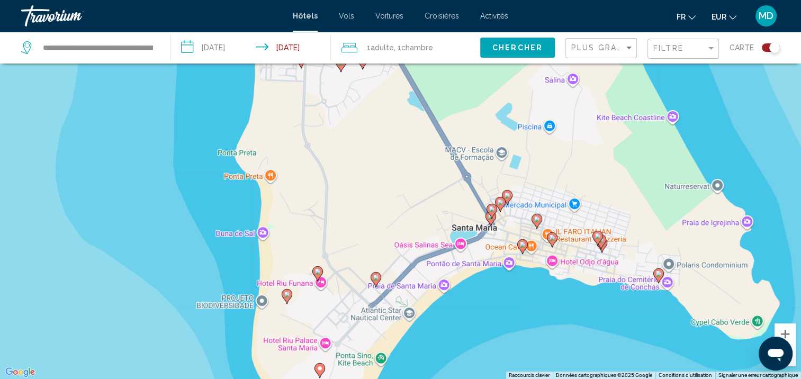
click at [284, 294] on icon "Main content" at bounding box center [286, 296] width 10 height 14
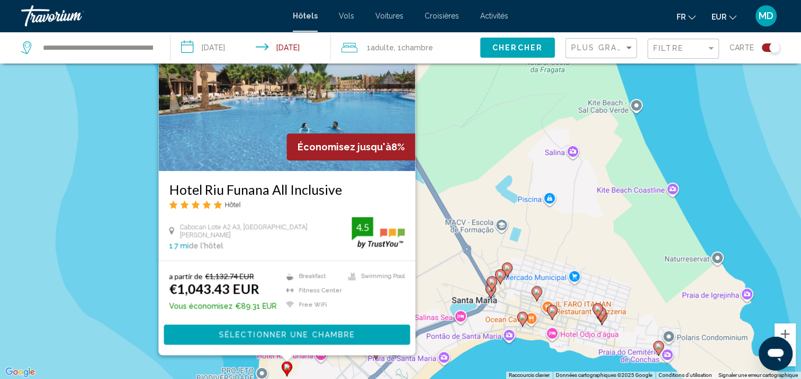
click at [440, 264] on div "Pour activer le glissement avec le clavier, appuyez sur Alt+Entrée. Une fois ce…" at bounding box center [400, 189] width 801 height 379
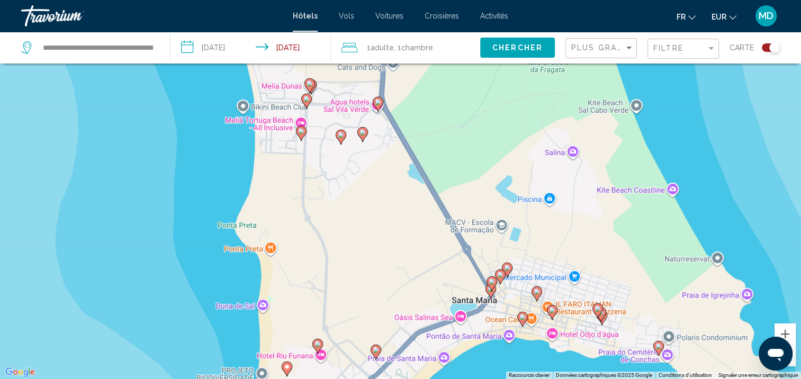
click at [316, 346] on image "Main content" at bounding box center [317, 344] width 6 height 6
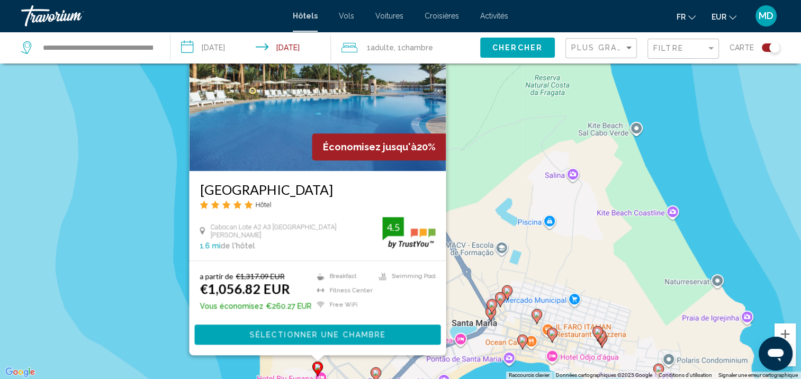
click at [476, 238] on div "Pour activer le glissement avec le clavier, appuyez sur Alt+Entrée. Une fois ce…" at bounding box center [400, 189] width 801 height 379
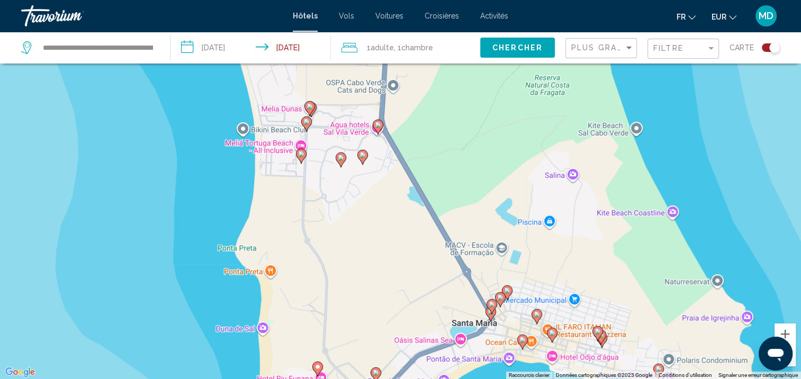
click at [495, 315] on div "Pour activer le glissement avec le clavier, appuyez sur Alt+Entrée. Une fois ce…" at bounding box center [400, 189] width 801 height 379
click at [490, 315] on icon "Main content" at bounding box center [490, 314] width 10 height 14
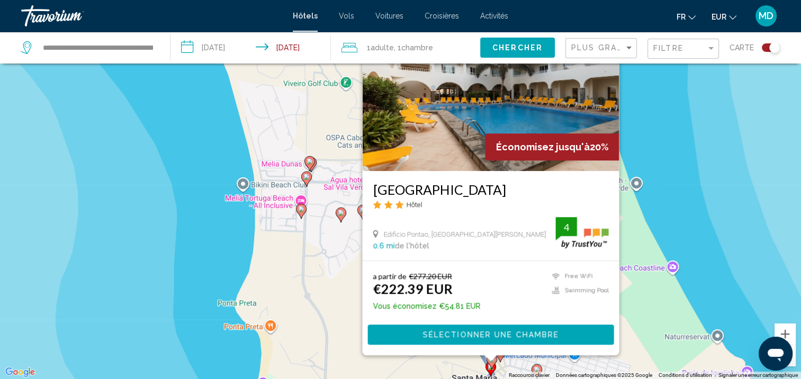
click at [659, 244] on div "Pour activer le glissement avec le clavier, appuyez sur Alt+Entrée. Une fois ce…" at bounding box center [400, 189] width 801 height 379
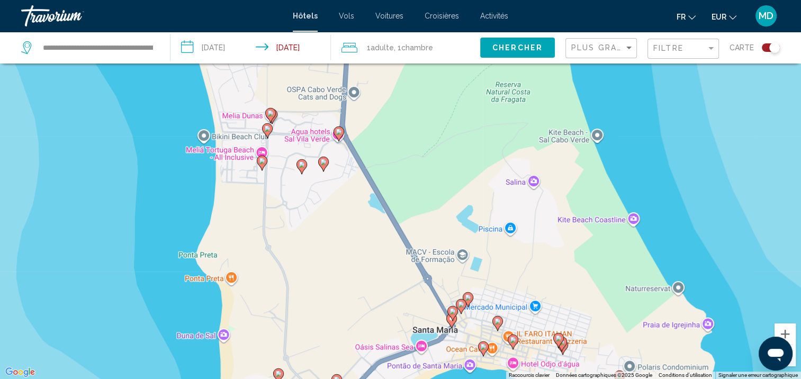
drag, startPoint x: 544, startPoint y: 339, endPoint x: 494, endPoint y: 279, distance: 77.8
click at [494, 279] on div "Pour activer le glissement avec le clavier, appuyez sur Alt+Entrée. Une fois ce…" at bounding box center [400, 189] width 801 height 379
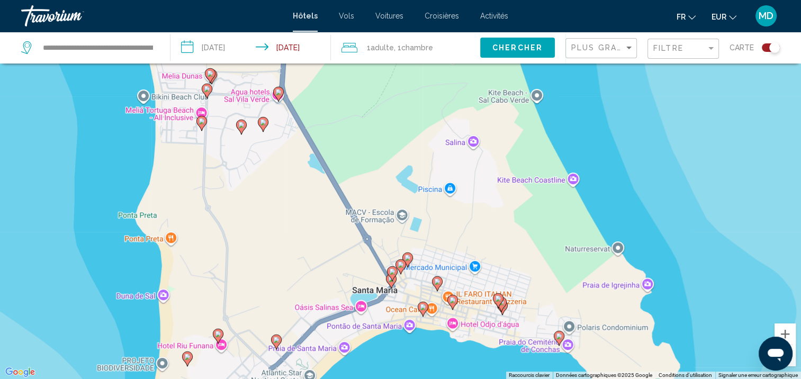
drag, startPoint x: 567, startPoint y: 317, endPoint x: 506, endPoint y: 286, distance: 68.6
click at [506, 286] on div "Pour activer le glissement avec le clavier, appuyez sur Alt+Entrée. Une fois ce…" at bounding box center [400, 189] width 801 height 379
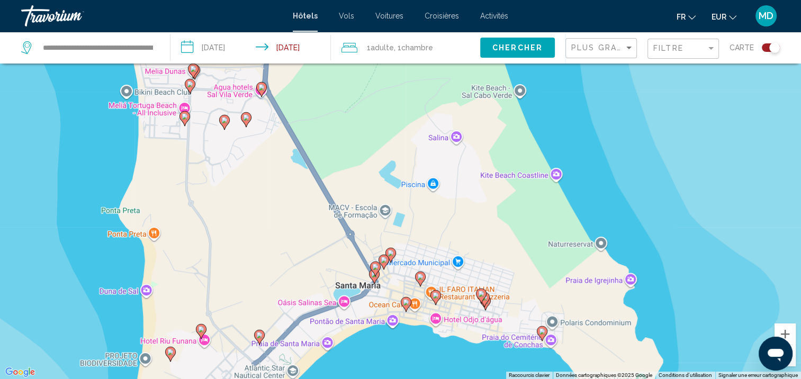
click at [540, 339] on gmp-advanced-marker "Main content" at bounding box center [542, 333] width 11 height 16
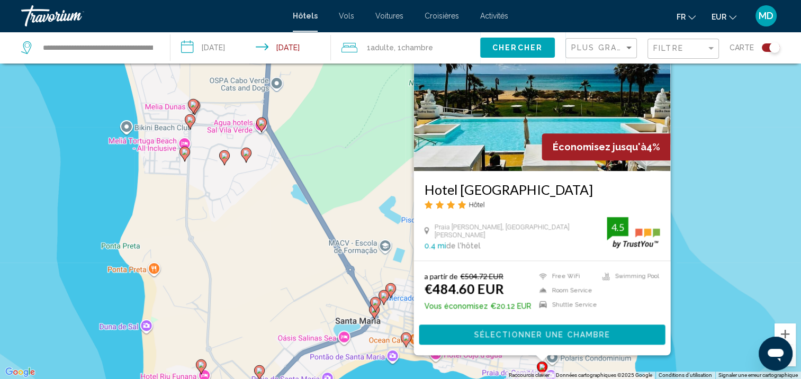
click at [438, 375] on div "Pour activer le glissement avec le clavier, appuyez sur Alt+Entrée. Une fois ce…" at bounding box center [400, 189] width 801 height 379
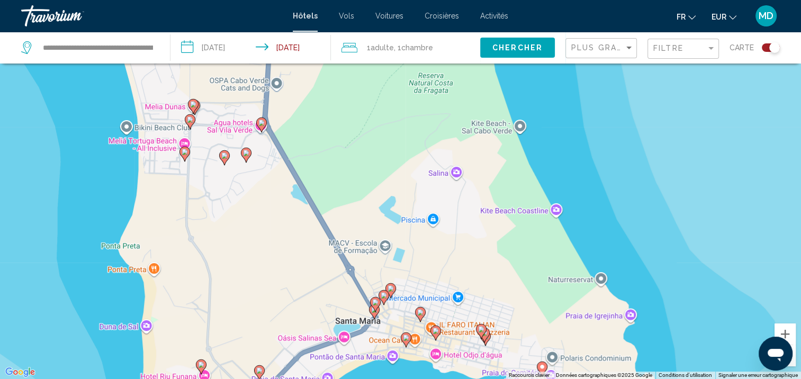
click at [484, 344] on gmp-advanced-marker "Main content" at bounding box center [485, 338] width 11 height 16
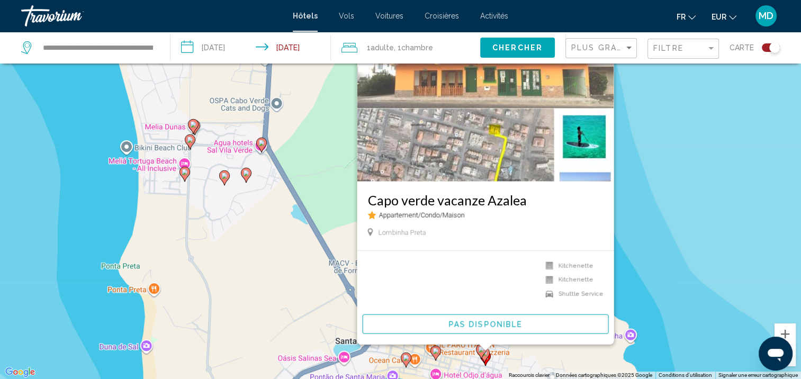
click at [485, 356] on gmp-advanced-marker "Main content" at bounding box center [481, 351] width 11 height 16
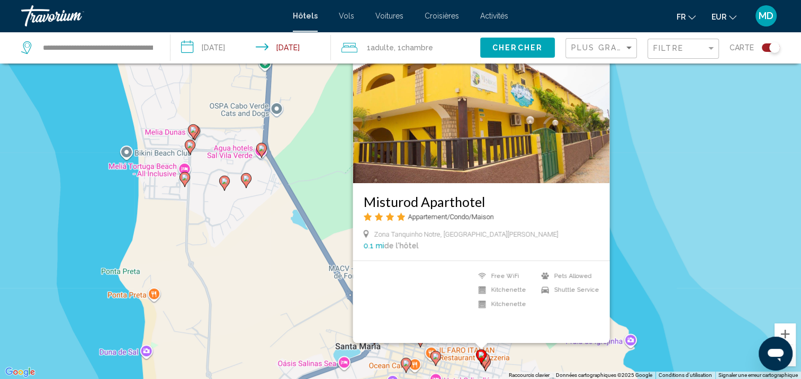
click at [485, 360] on gmp-advanced-marker "Main content" at bounding box center [481, 357] width 11 height 16
click at [436, 362] on icon "Main content" at bounding box center [435, 358] width 10 height 14
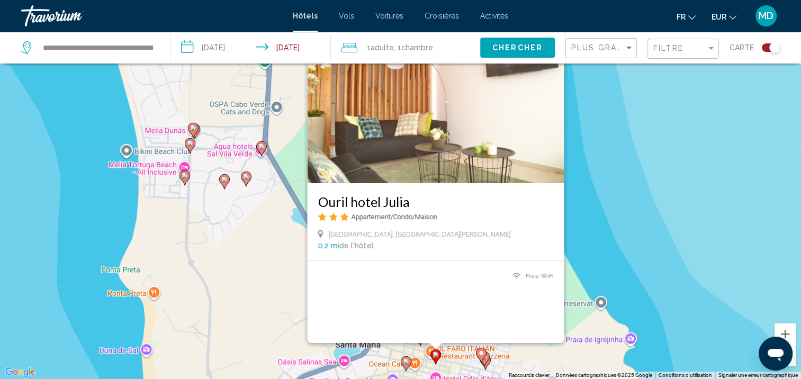
click at [405, 362] on image "Main content" at bounding box center [406, 361] width 6 height 6
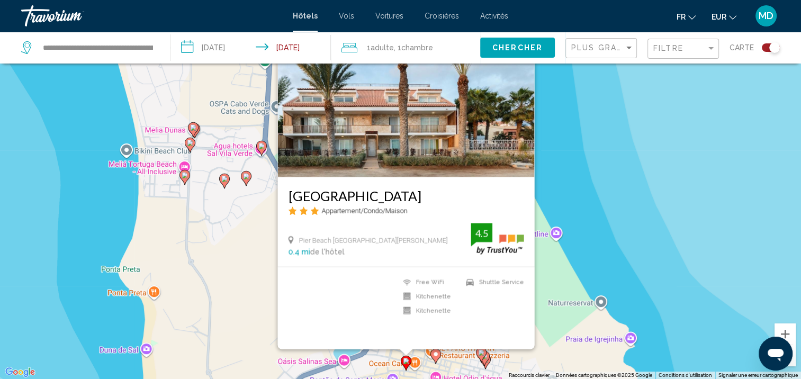
click at [361, 368] on div "Pour activer le glissement avec le clavier, appuyez sur Alt+Entrée. Une fois ce…" at bounding box center [400, 189] width 801 height 379
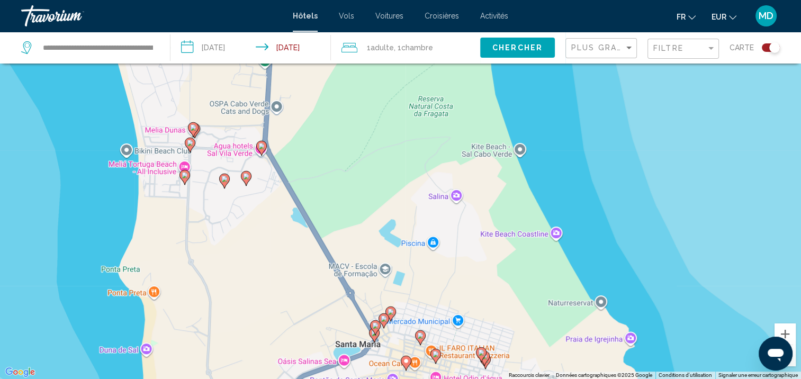
click at [421, 339] on icon "Main content" at bounding box center [420, 338] width 10 height 14
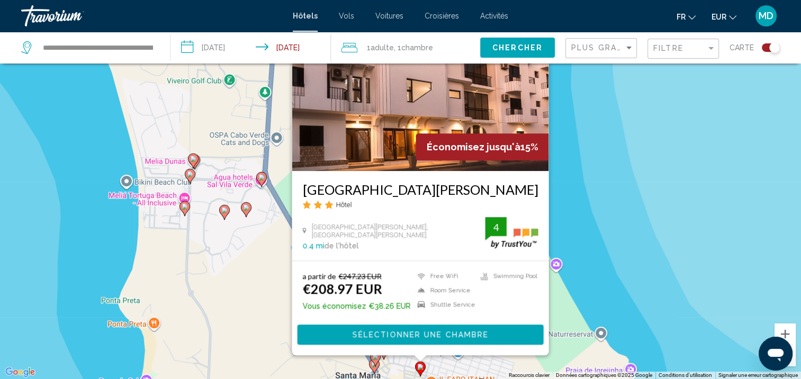
click at [382, 356] on icon "Main content" at bounding box center [383, 352] width 10 height 14
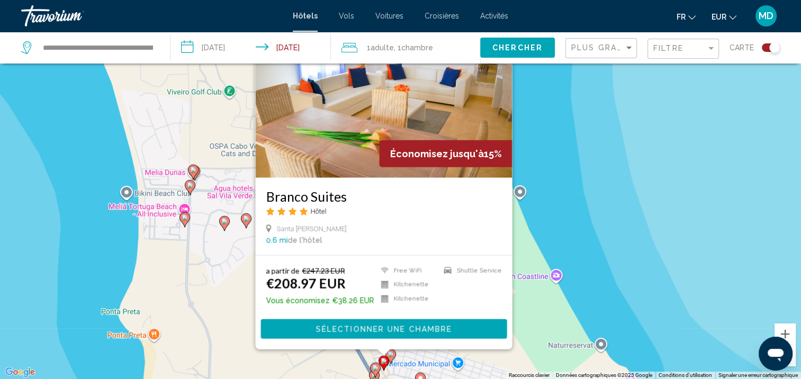
click at [372, 376] on gmp-advanced-marker "Main content" at bounding box center [375, 370] width 11 height 16
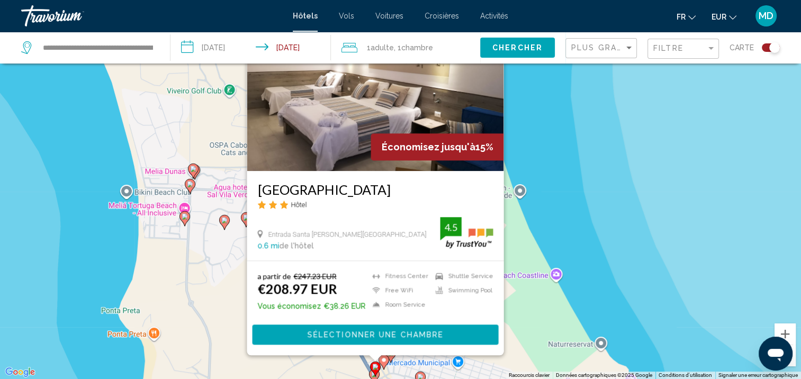
click at [372, 375] on gmp-advanced-marker "Main content" at bounding box center [375, 369] width 11 height 16
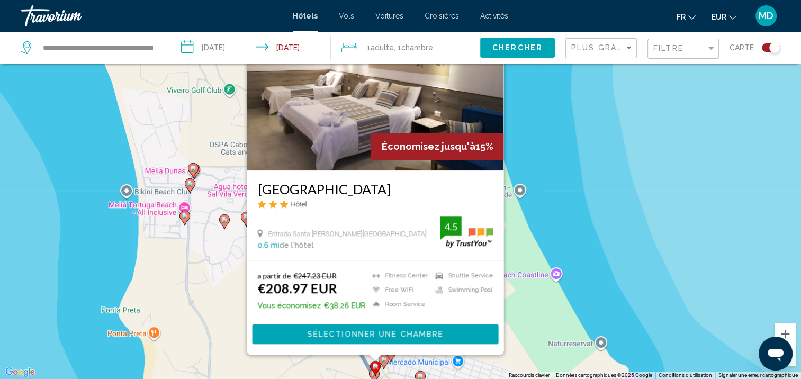
drag, startPoint x: 393, startPoint y: 370, endPoint x: 414, endPoint y: 338, distance: 37.9
click at [414, 338] on div "Pour activer le glissement avec le clavier, appuyez sur Alt+Entrée. Une fois ce…" at bounding box center [400, 189] width 801 height 379
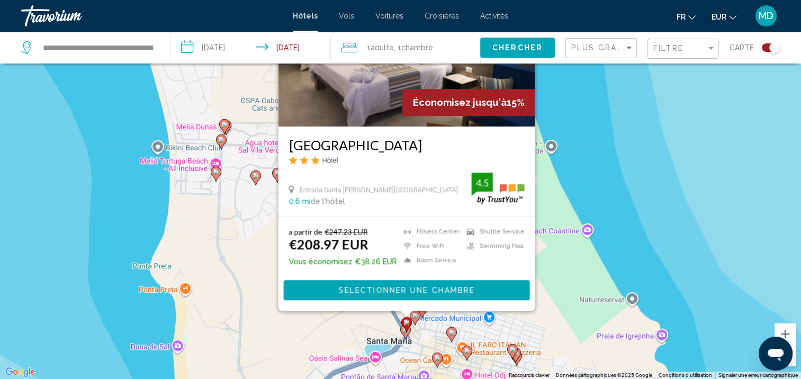
click at [399, 330] on div "Pour activer le glissement avec le clavier, appuyez sur Alt+Entrée. Une fois ce…" at bounding box center [400, 189] width 801 height 379
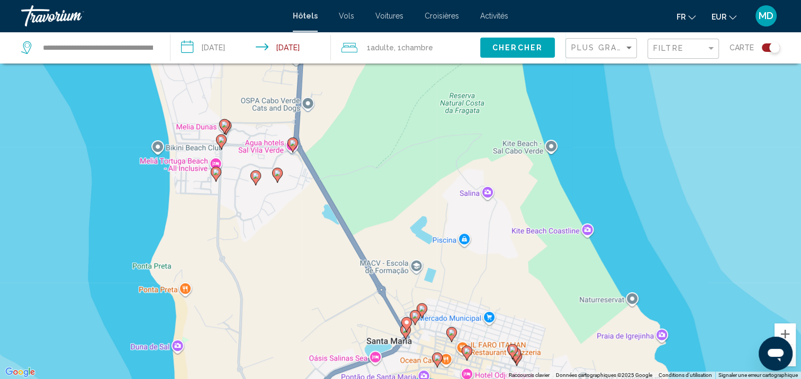
click at [402, 332] on gmp-advanced-marker "Main content" at bounding box center [406, 324] width 11 height 16
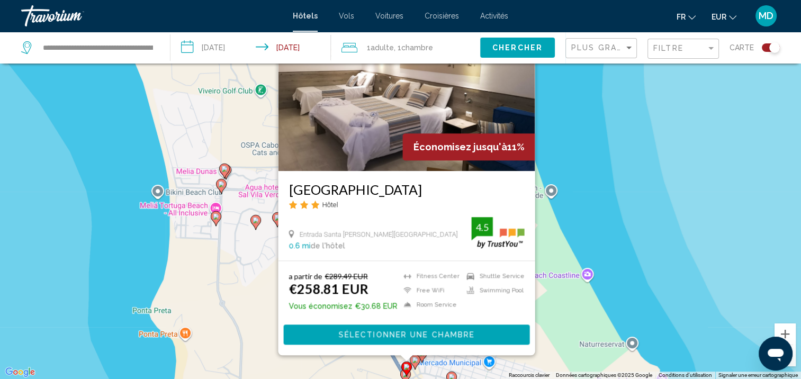
click at [577, 288] on div "Pour activer le glissement avec le clavier, appuyez sur Alt+Entrée. Une fois ce…" at bounding box center [400, 189] width 801 height 379
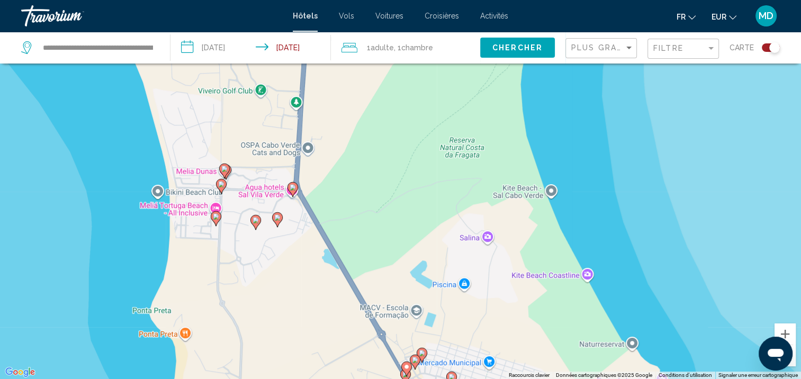
click at [422, 353] on image "Main content" at bounding box center [422, 353] width 6 height 6
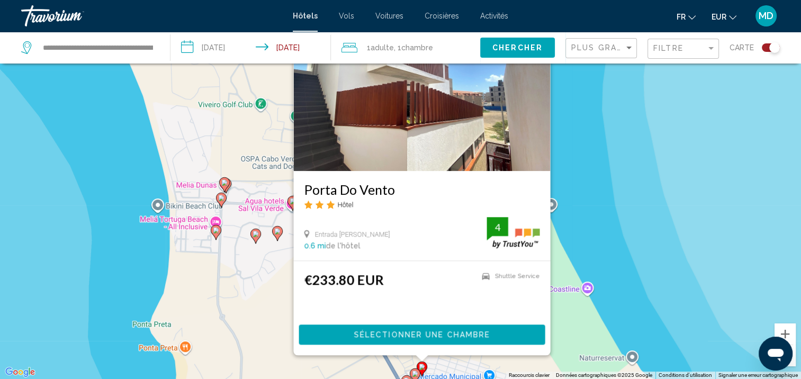
click at [568, 323] on div "Pour activer le glissement avec le clavier, appuyez sur Alt+Entrée. Une fois ce…" at bounding box center [400, 189] width 801 height 379
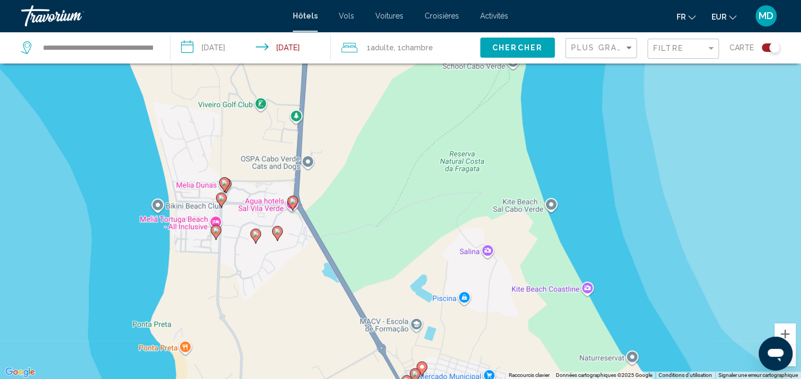
click at [213, 231] on image "Main content" at bounding box center [216, 230] width 6 height 6
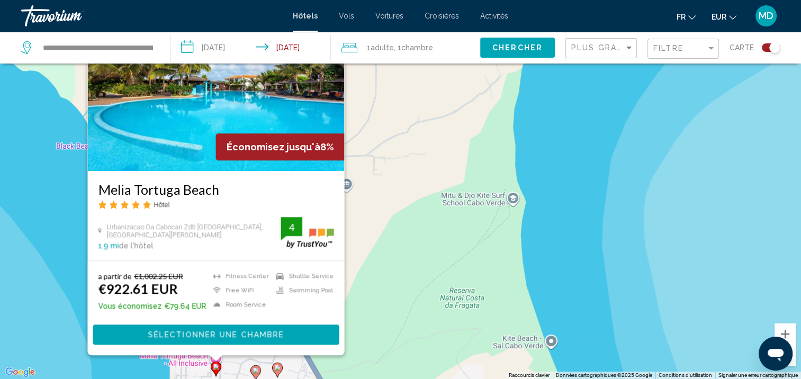
click at [392, 256] on div "Pour activer le glissement avec le clavier, appuyez sur Alt+Entrée. Une fois ce…" at bounding box center [400, 189] width 801 height 379
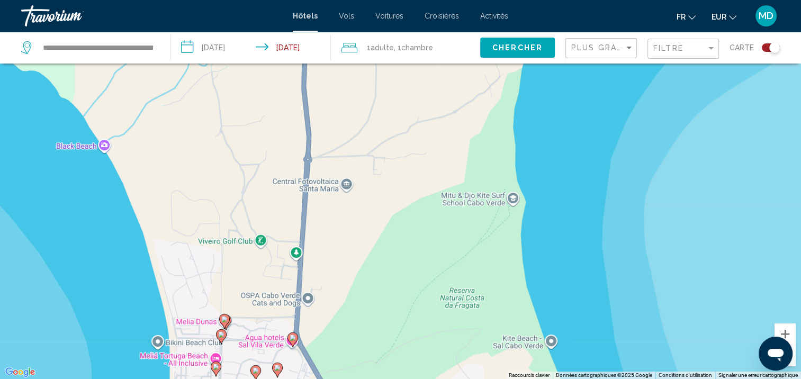
click at [255, 368] on image "Main content" at bounding box center [255, 370] width 6 height 6
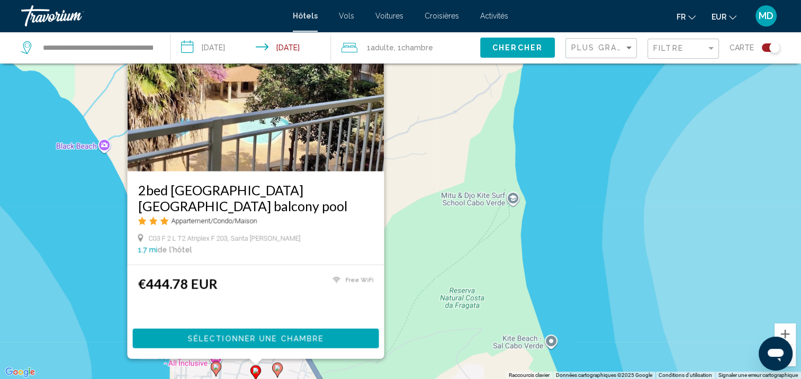
scroll to position [0, 0]
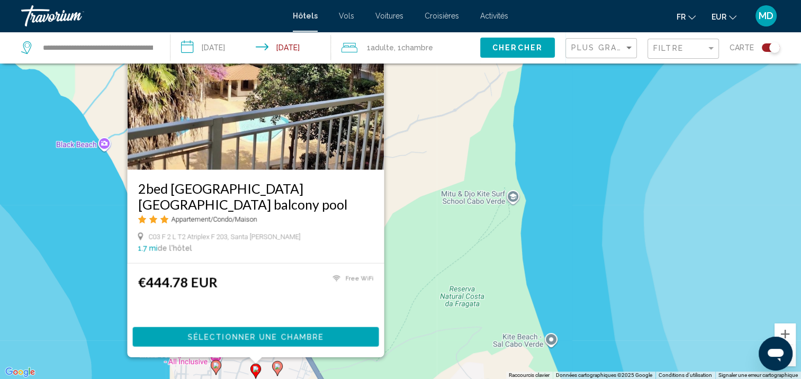
click at [275, 369] on icon "Main content" at bounding box center [277, 368] width 10 height 14
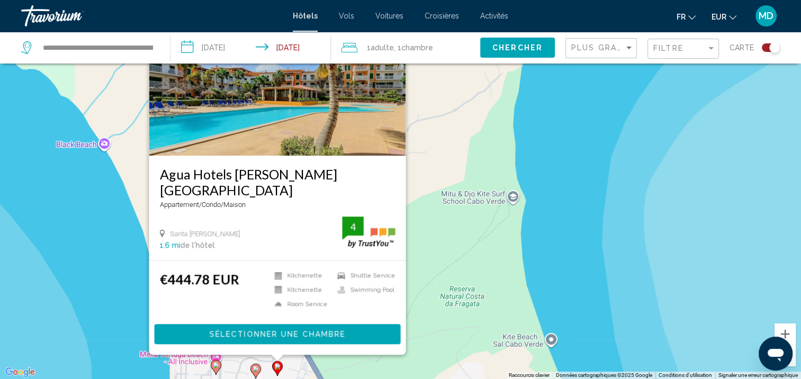
click at [325, 364] on div "Pour activer le glissement avec le clavier, appuyez sur Alt+Entrée. Une fois ce…" at bounding box center [400, 189] width 801 height 379
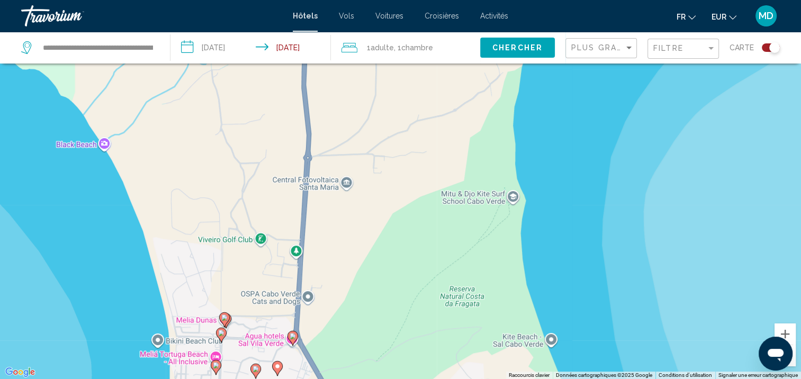
click at [292, 340] on icon "Main content" at bounding box center [292, 338] width 10 height 14
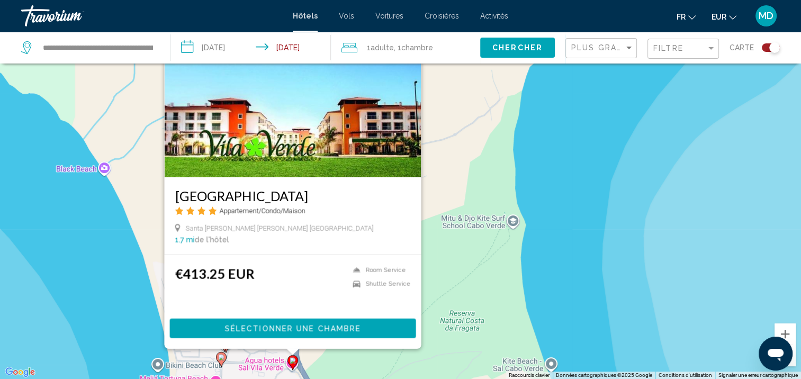
click at [345, 360] on div "Pour activer le glissement avec le clavier, appuyez sur Alt+Entrée. Une fois ce…" at bounding box center [400, 189] width 801 height 379
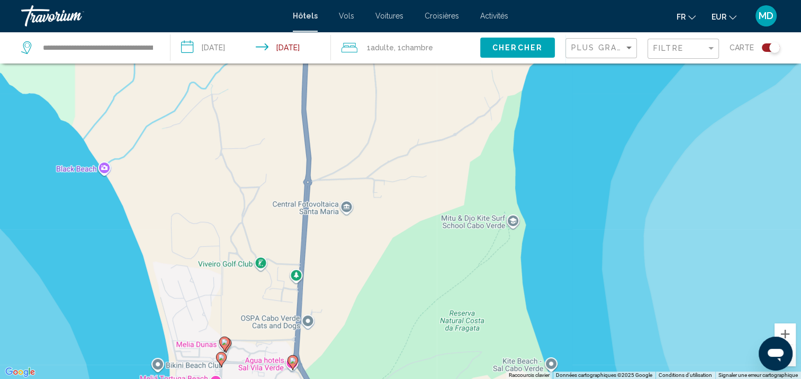
click at [223, 358] on image "Main content" at bounding box center [221, 357] width 6 height 6
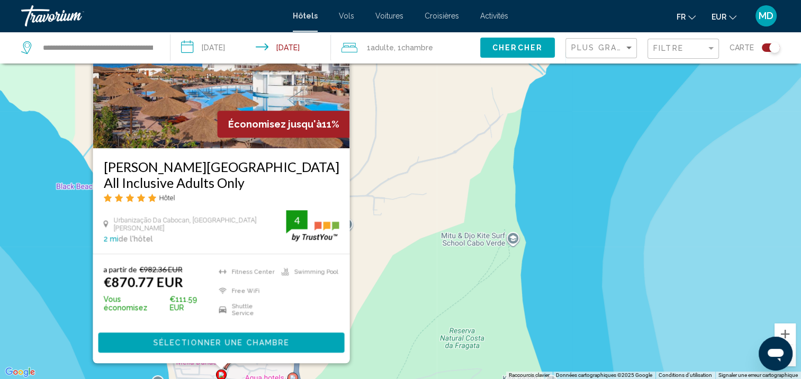
click at [381, 359] on div "Pour activer le glissement avec le clavier, appuyez sur Alt+Entrée. Une fois ce…" at bounding box center [400, 189] width 801 height 379
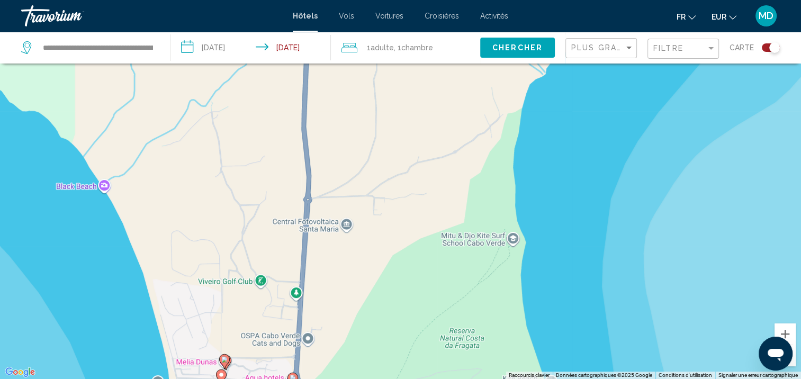
click at [230, 362] on icon "Main content" at bounding box center [226, 362] width 11 height 15
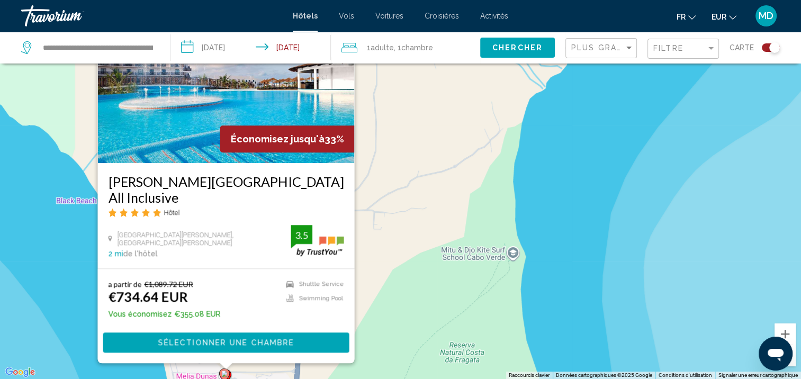
click at [223, 371] on image "Main content" at bounding box center [224, 373] width 6 height 6
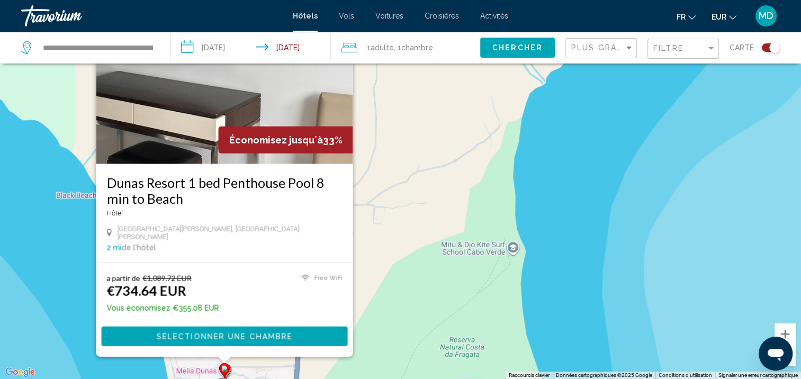
click at [401, 313] on div "Pour activer le glissement avec le clavier, appuyez sur Alt+Entrée. Une fois ce…" at bounding box center [400, 189] width 801 height 379
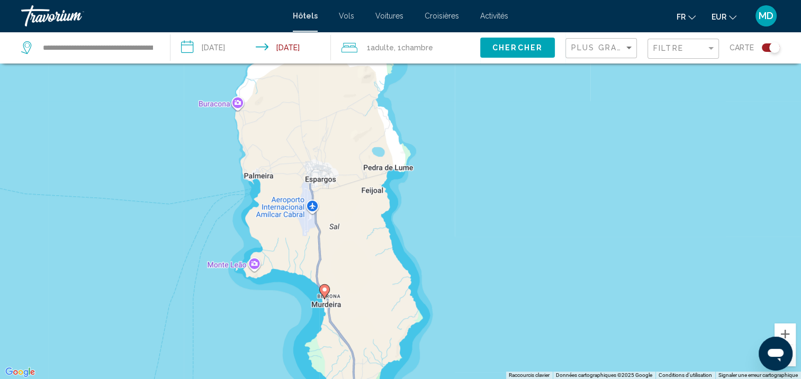
drag, startPoint x: 397, startPoint y: 248, endPoint x: 366, endPoint y: 352, distance: 109.0
click at [360, 343] on div "Pour activer le glissement avec le clavier, appuyez sur Alt+Entrée. Une fois ce…" at bounding box center [400, 189] width 801 height 379
